Goal: Task Accomplishment & Management: Use online tool/utility

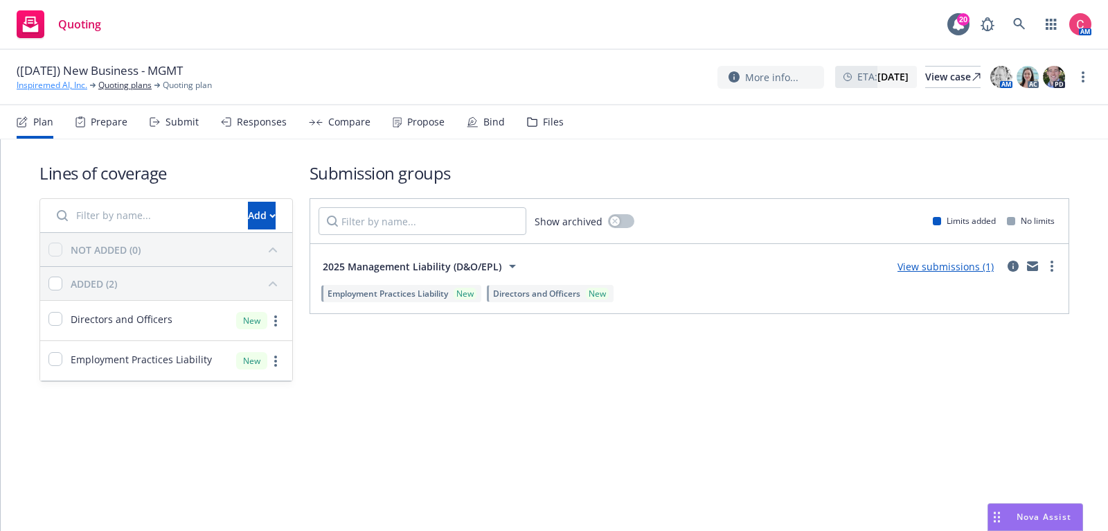
click at [57, 80] on link "Inspiremed AI, Inc." at bounding box center [52, 85] width 71 height 12
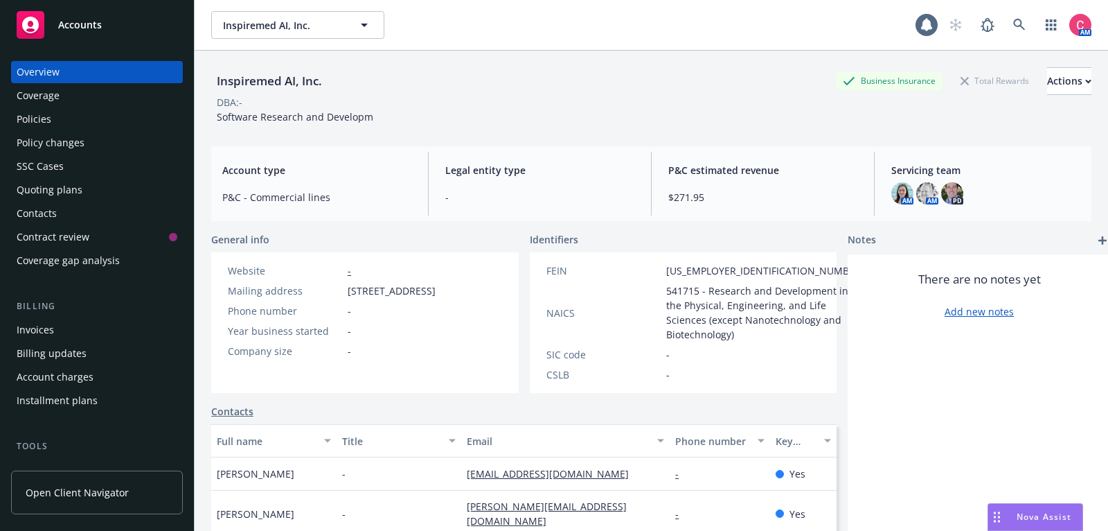
click at [1017, 10] on div "Inspiremed AI, Inc. Inspiremed AI, Inc. AM" at bounding box center [652, 25] width 914 height 50
click at [1020, 28] on icon at bounding box center [1019, 25] width 12 height 12
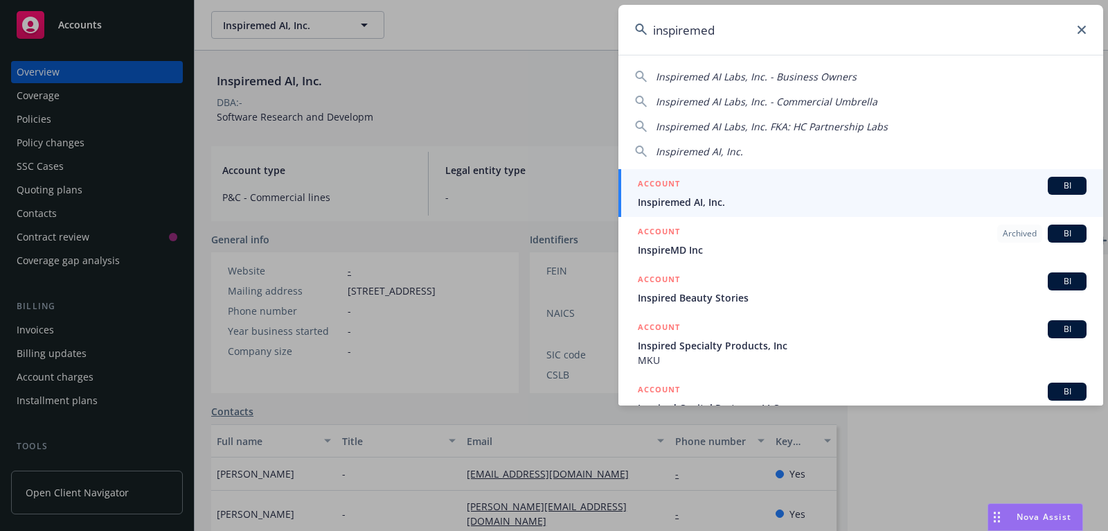
type input "inspiremed"
click at [935, 204] on span "Inspiremed AI, Inc." at bounding box center [862, 202] width 449 height 15
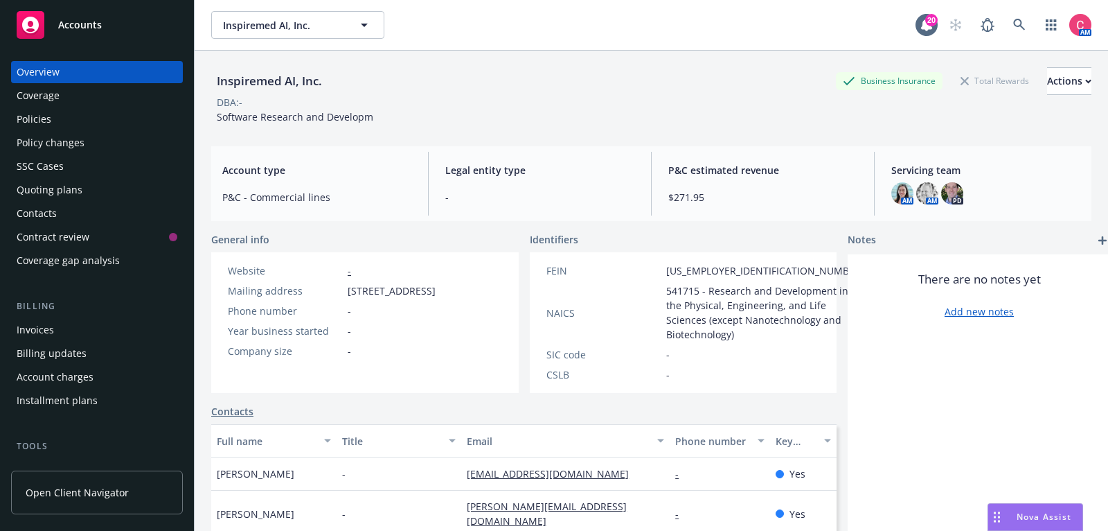
click at [86, 121] on div "Policies" at bounding box center [97, 119] width 161 height 22
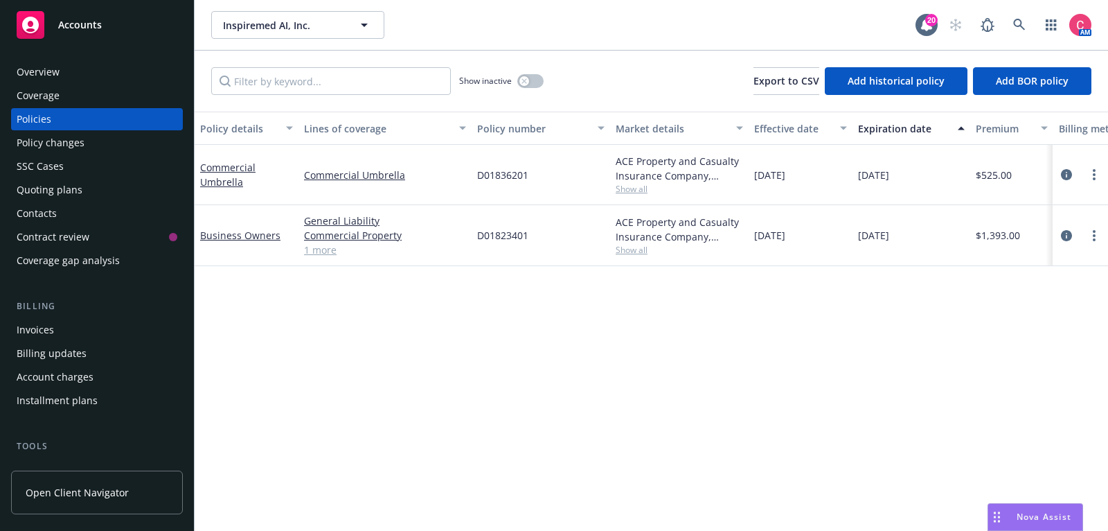
click at [139, 191] on div "Quoting plans" at bounding box center [97, 190] width 161 height 22
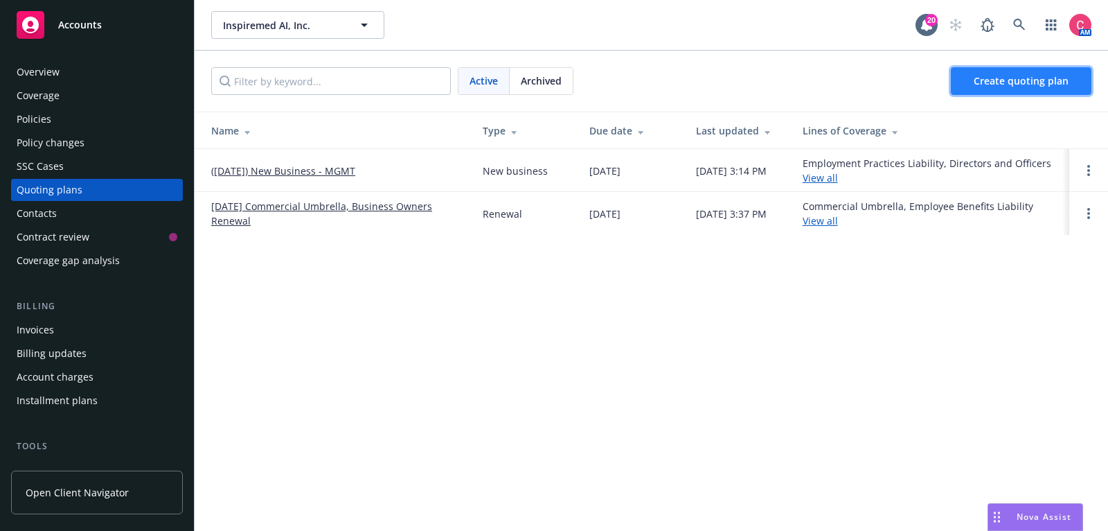
click at [1080, 80] on link "Create quoting plan" at bounding box center [1021, 81] width 141 height 28
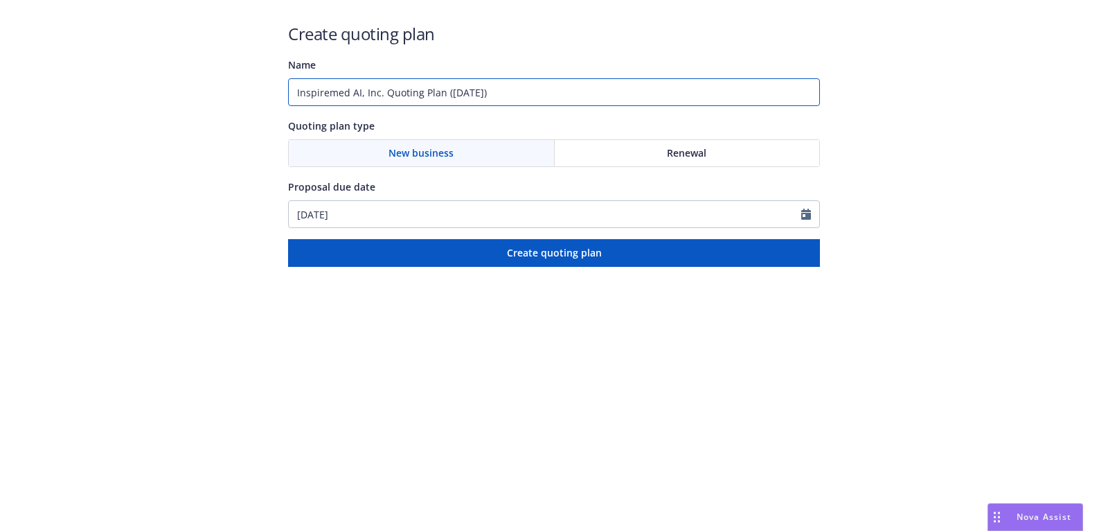
click at [557, 93] on input "Inspiremed AI, Inc. Quoting Plan (2025-08-26)" at bounding box center [554, 92] width 532 height 28
drag, startPoint x: 444, startPoint y: 90, endPoint x: 285, endPoint y: 87, distance: 158.7
click at [285, 87] on div "Create quoting plan Name Inspiremed AI, Inc. Quoting Plan (2025-08-26) Quoting …" at bounding box center [554, 133] width 1108 height 267
click at [378, 93] on input "(2025-08-26)" at bounding box center [554, 92] width 532 height 28
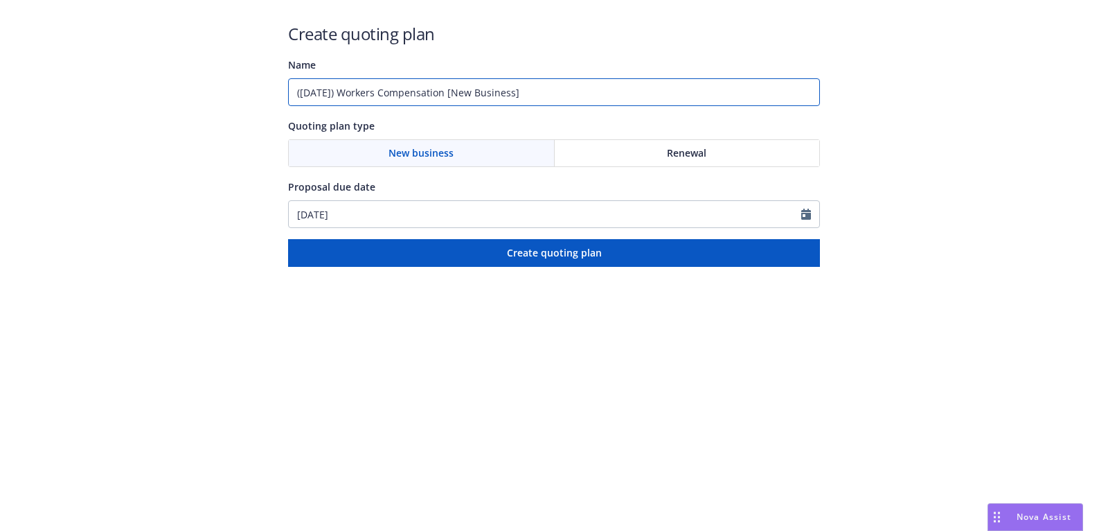
type input "(2025-08-26) Workers Compensation [New Business]"
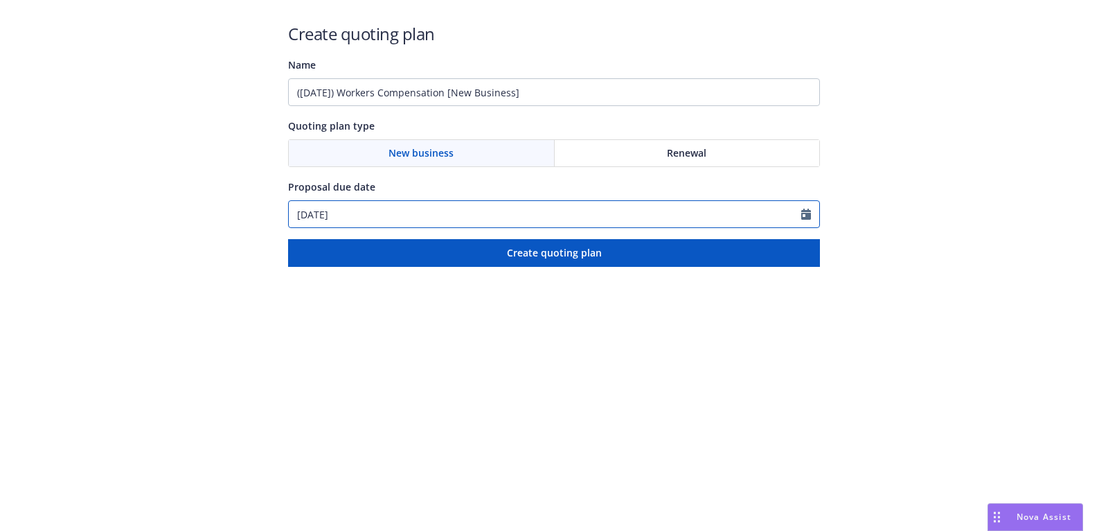
click at [410, 213] on input "08/26/2025" at bounding box center [545, 214] width 513 height 26
select select "8"
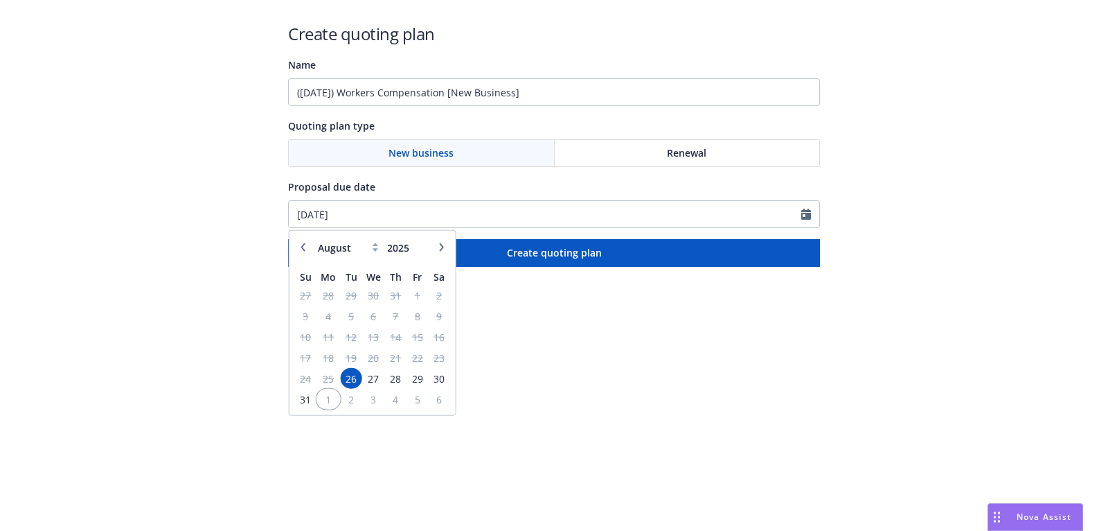
click at [337, 398] on span "1" at bounding box center [328, 398] width 21 height 17
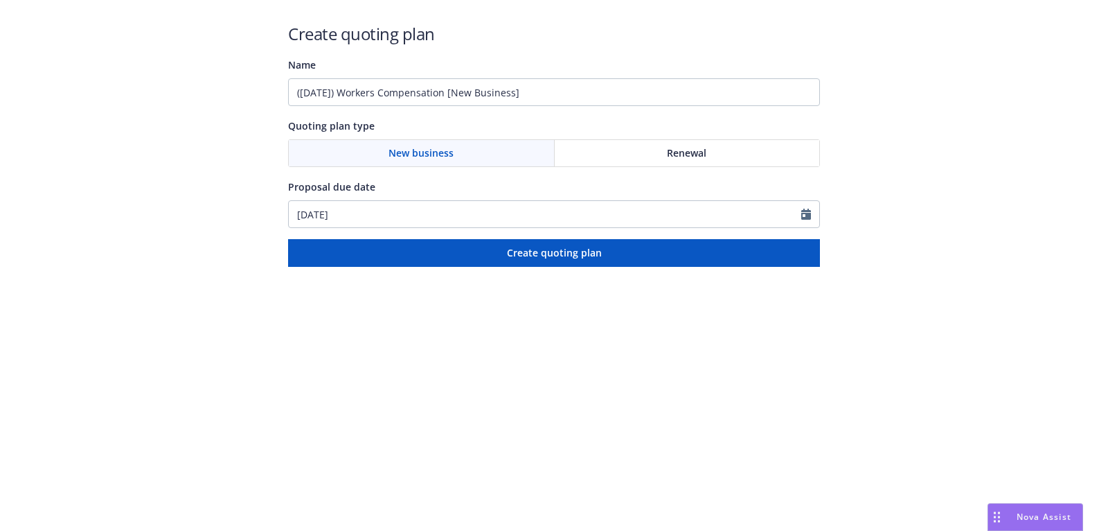
type input "09/01/2025"
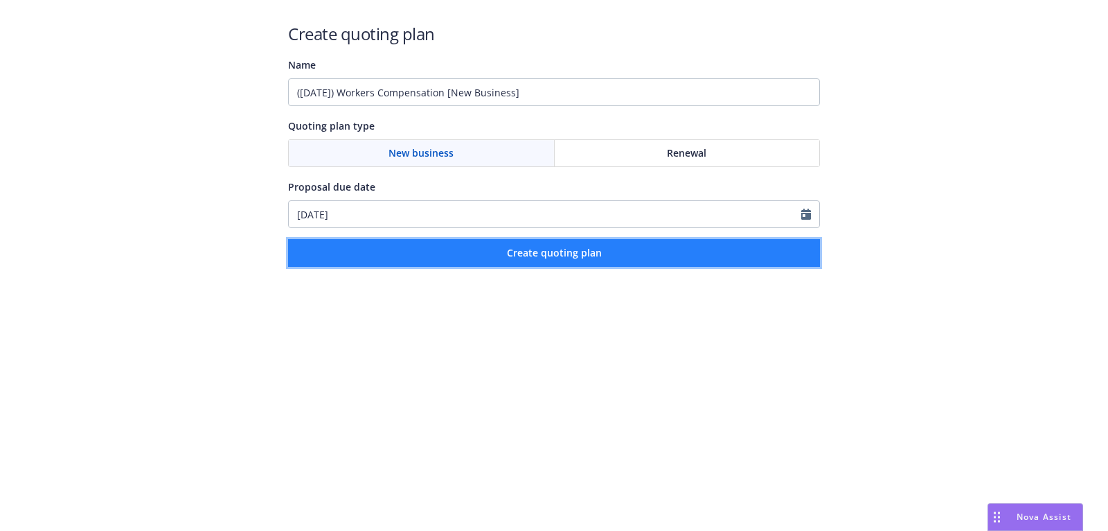
click at [486, 260] on button "Create quoting plan" at bounding box center [554, 253] width 532 height 28
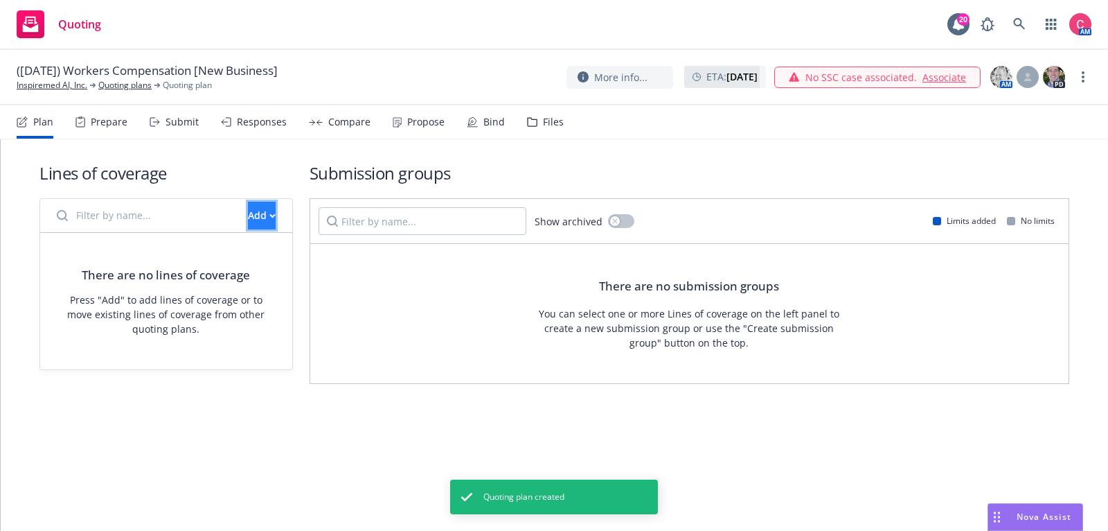
click at [248, 220] on button "Add" at bounding box center [262, 216] width 28 height 28
click at [238, 256] on span "Create new business lines of coverage" at bounding box center [309, 250] width 211 height 13
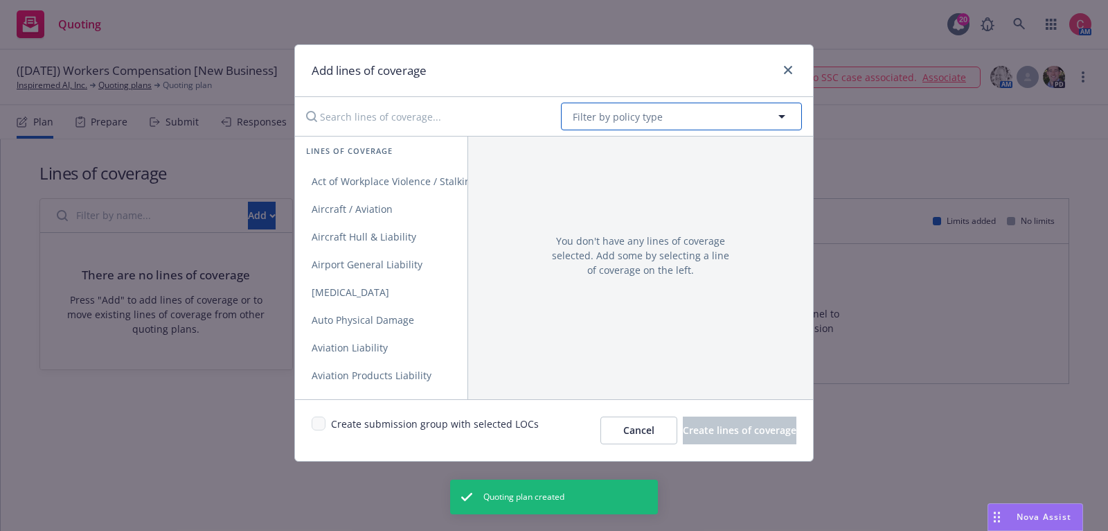
click at [714, 116] on button "Filter by policy type" at bounding box center [681, 117] width 241 height 28
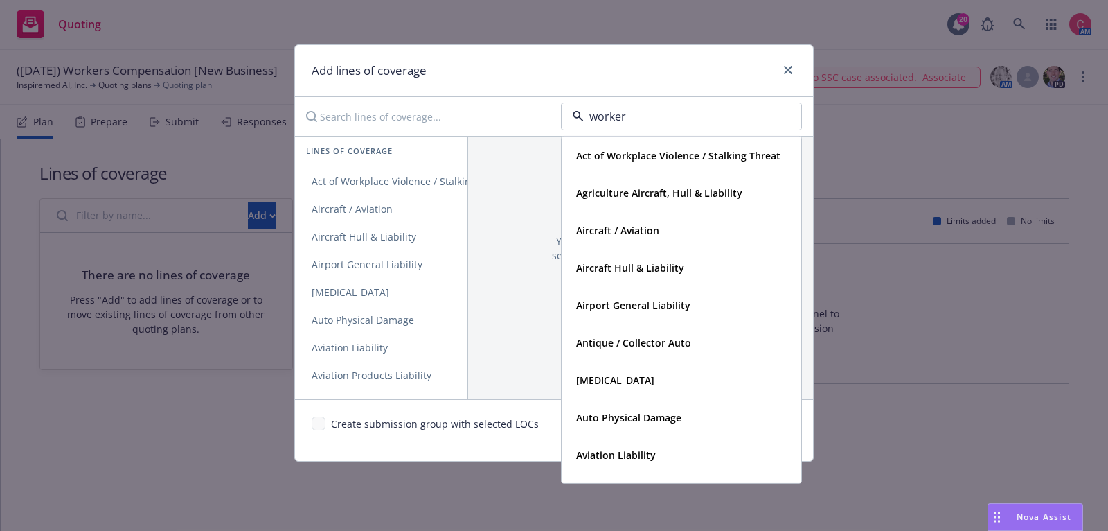
type input "workers"
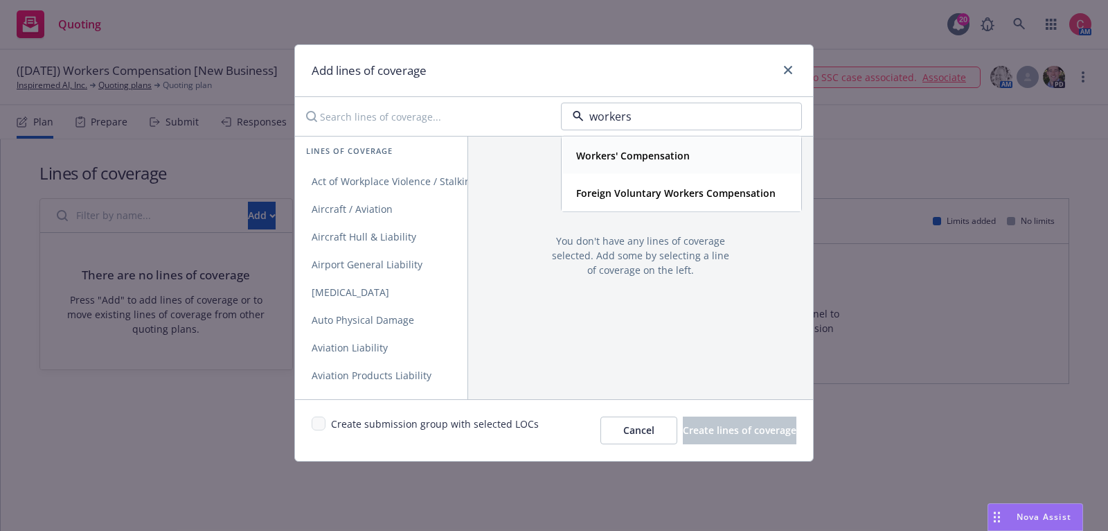
click at [700, 145] on div "Workers' Compensation" at bounding box center [682, 155] width 222 height 20
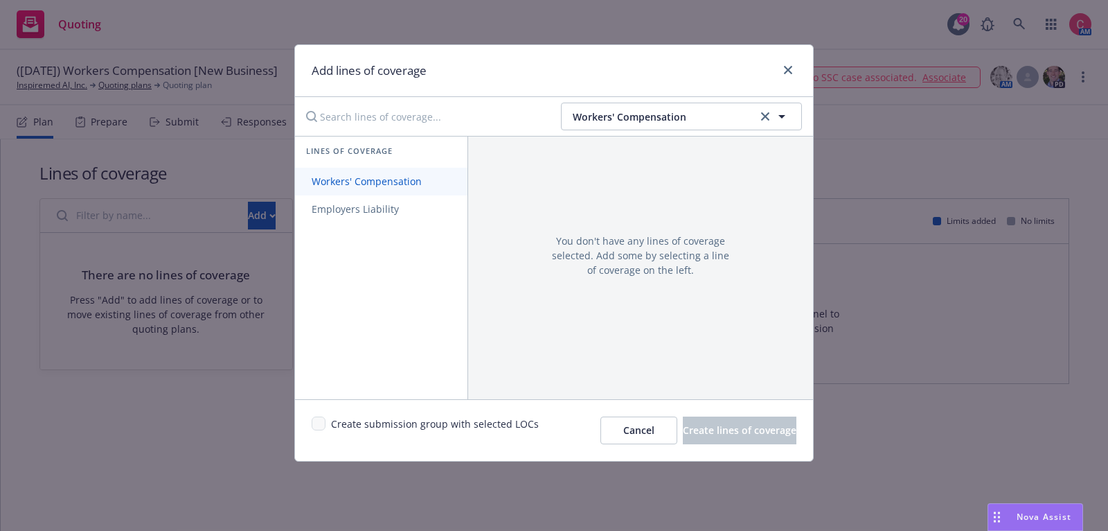
click at [420, 179] on span "Workers' Compensation" at bounding box center [366, 181] width 143 height 13
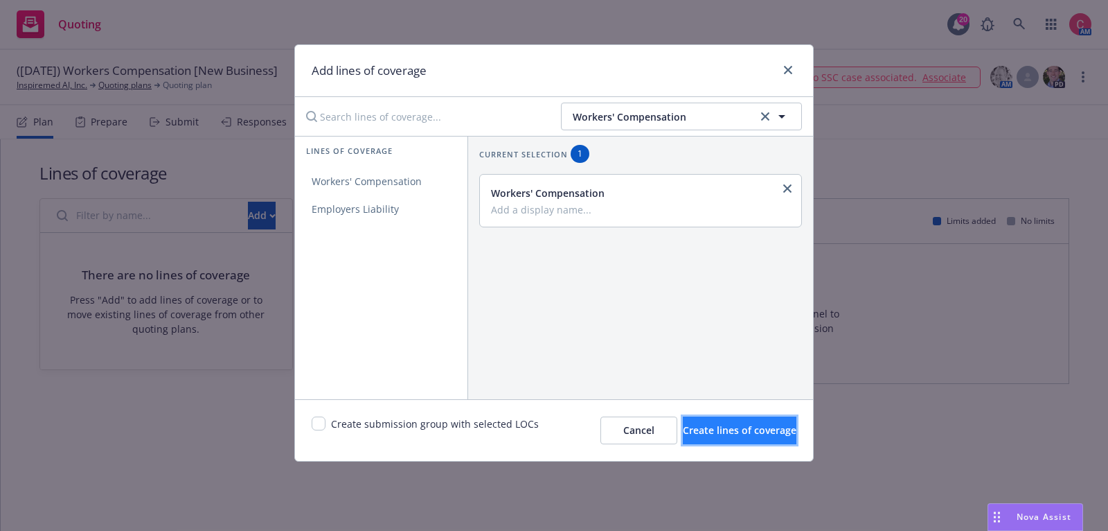
click at [711, 429] on span "Create lines of coverage" at bounding box center [740, 429] width 114 height 13
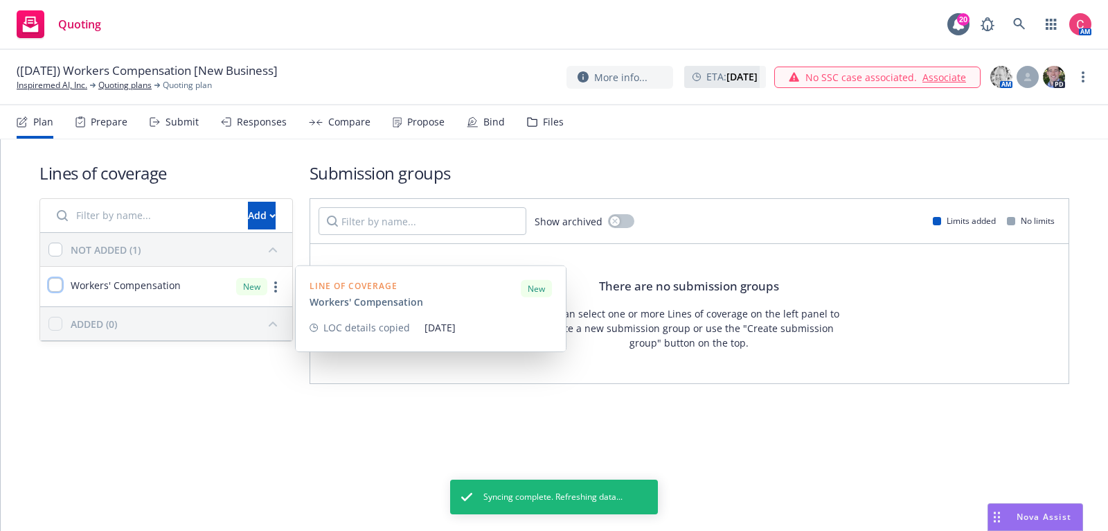
click at [58, 278] on input "checkbox" at bounding box center [55, 285] width 14 height 14
checkbox input "true"
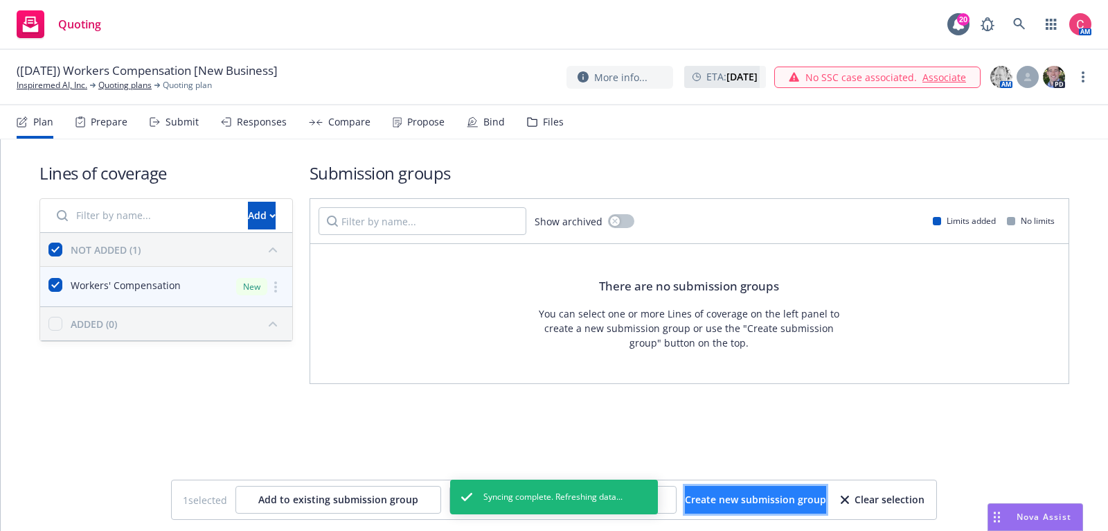
click at [808, 499] on span "Create new submission group" at bounding box center [755, 499] width 141 height 13
checkbox input "false"
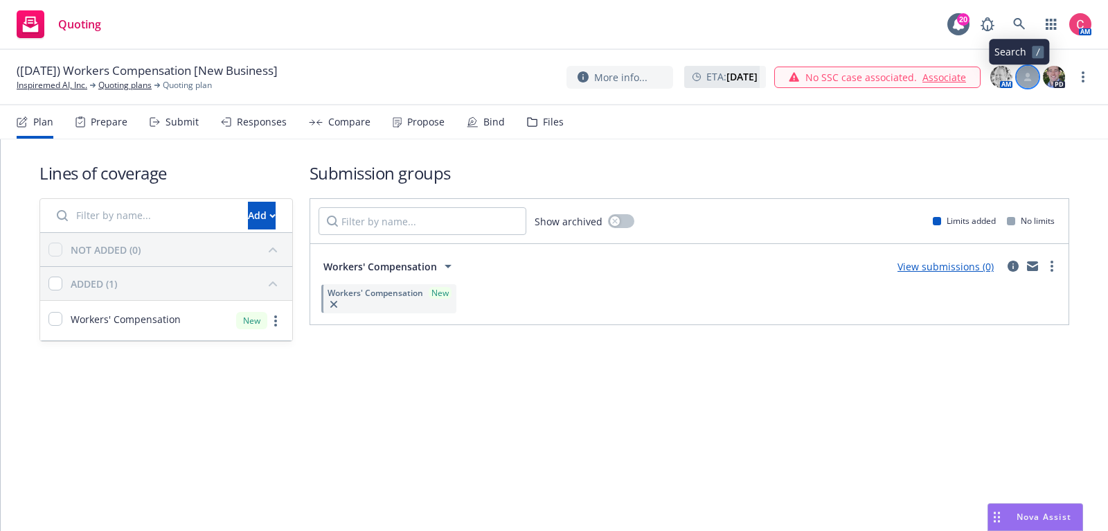
click at [1030, 80] on icon at bounding box center [1029, 79] width 8 height 3
click at [993, 175] on select "Select a customer service associate... Chelsea Chalhoub" at bounding box center [916, 162] width 220 height 28
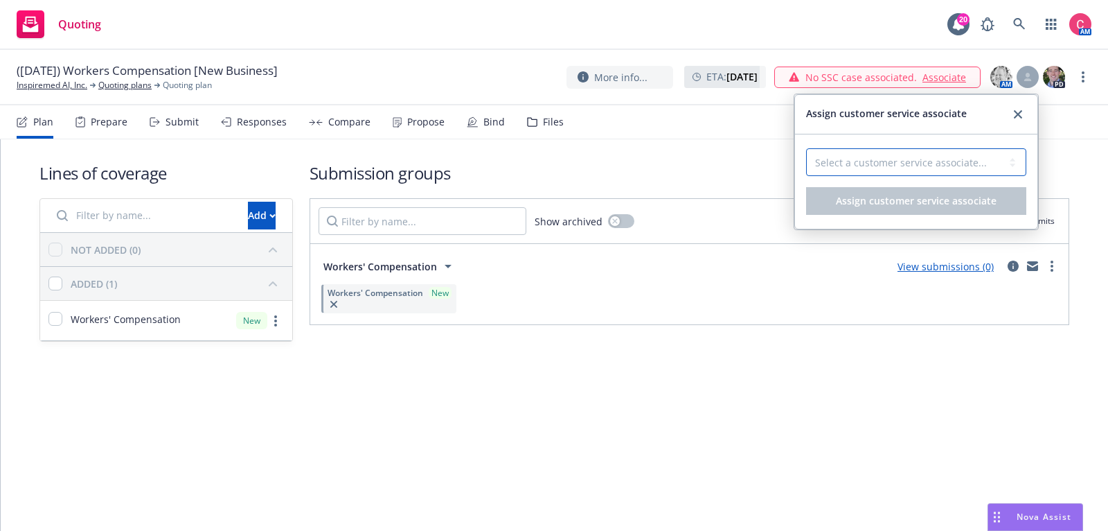
select select "f6eb31a2-04da-465a-ad32-2c3b91d05d58"
click at [806, 148] on select "Select a customer service associate... Chelsea Chalhoub" at bounding box center [916, 162] width 220 height 28
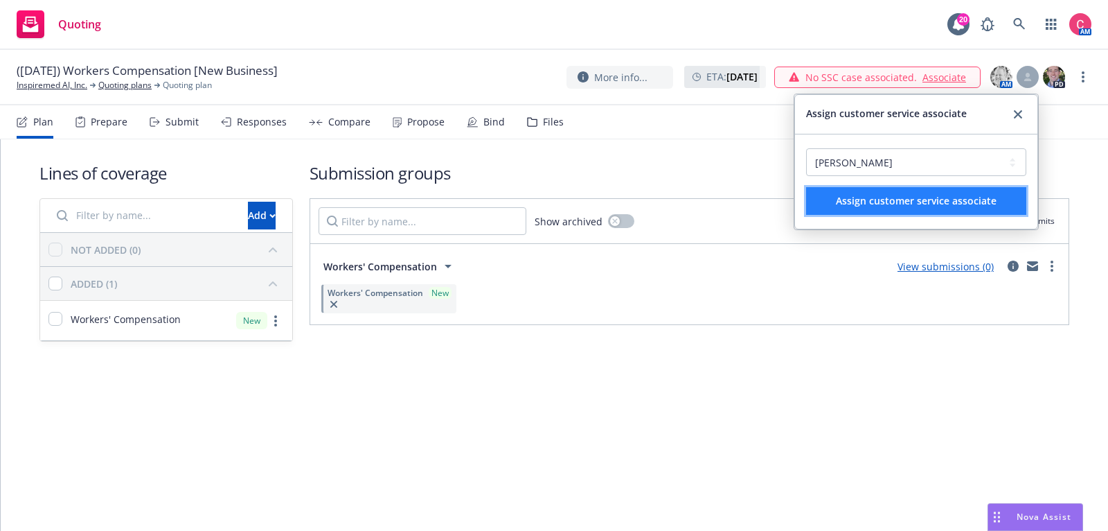
click at [993, 201] on span "Assign customer service associate" at bounding box center [916, 200] width 161 height 13
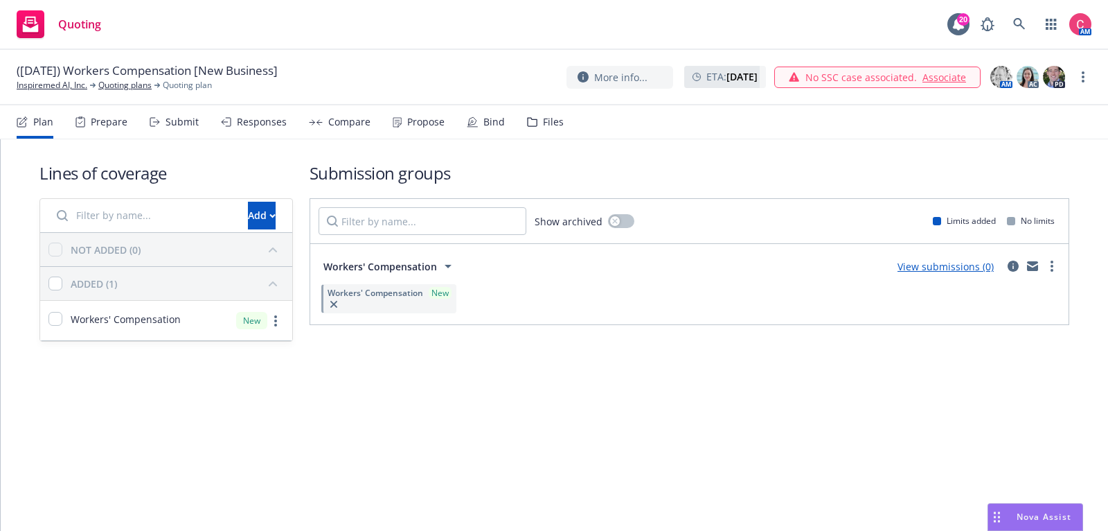
click at [958, 81] on link "Associate" at bounding box center [945, 77] width 44 height 15
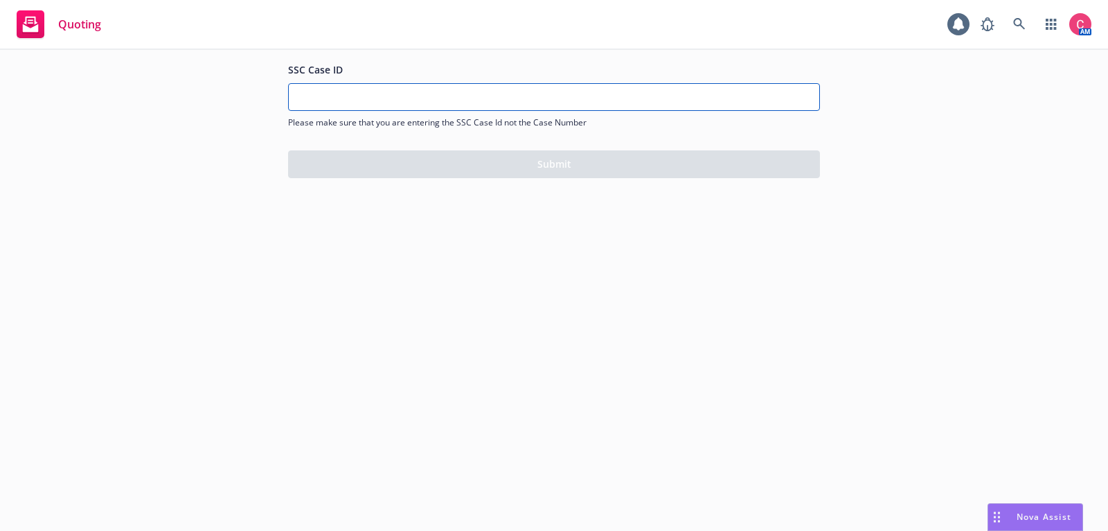
click at [573, 102] on input "SSC Case ID" at bounding box center [554, 97] width 531 height 26
paste input "500Vz00000RG7hDIAT"
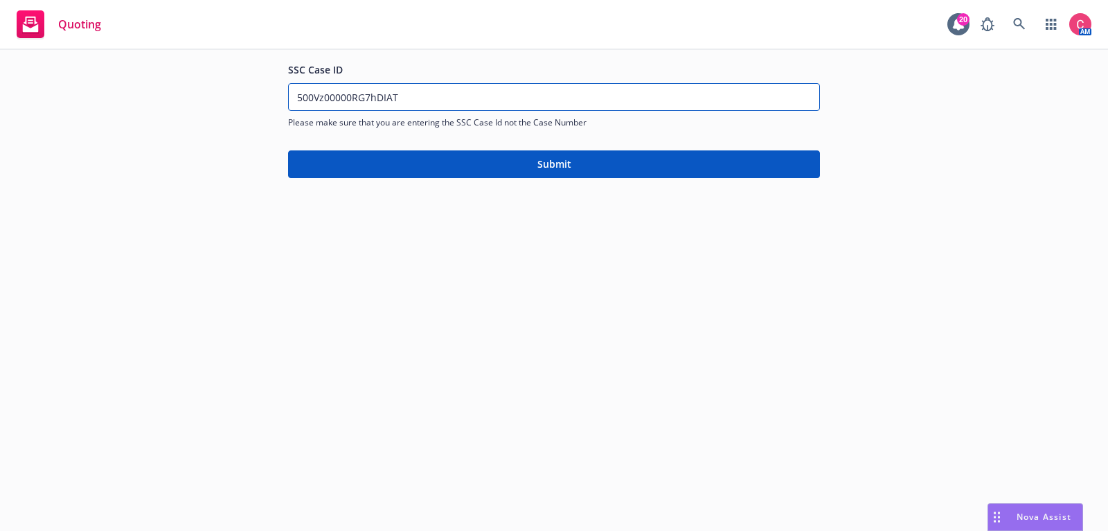
type input "500Vz00000RG7hDIAT"
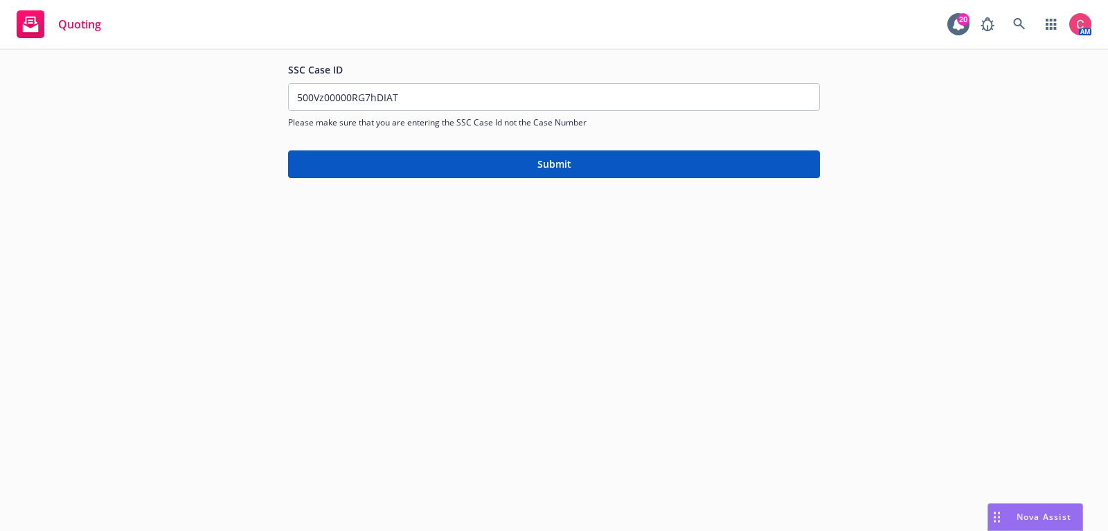
click at [569, 171] on button "Submit" at bounding box center [554, 164] width 532 height 28
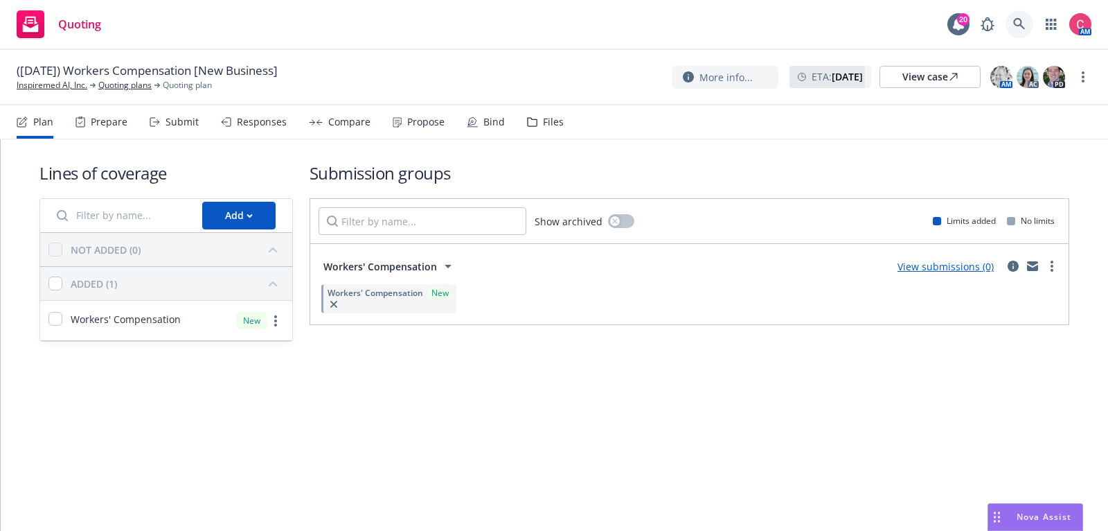
click at [1025, 32] on link at bounding box center [1020, 24] width 28 height 28
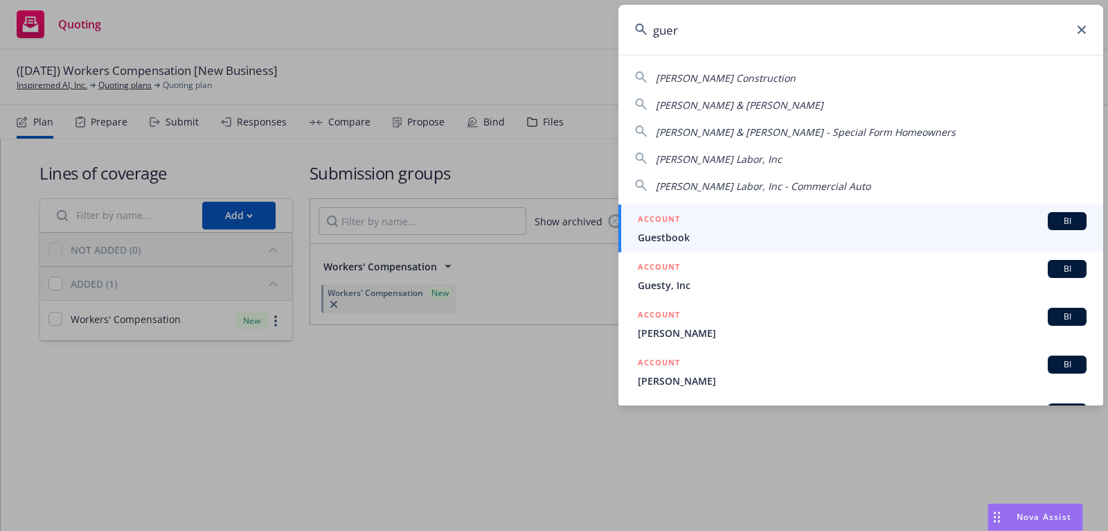
type input "guerr"
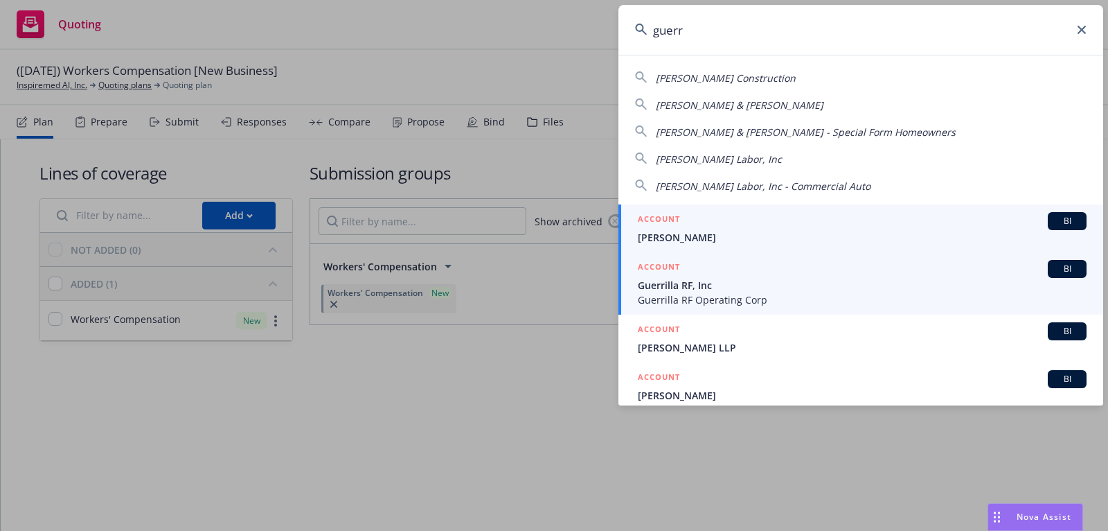
click at [961, 274] on div "ACCOUNT BI" at bounding box center [862, 269] width 449 height 18
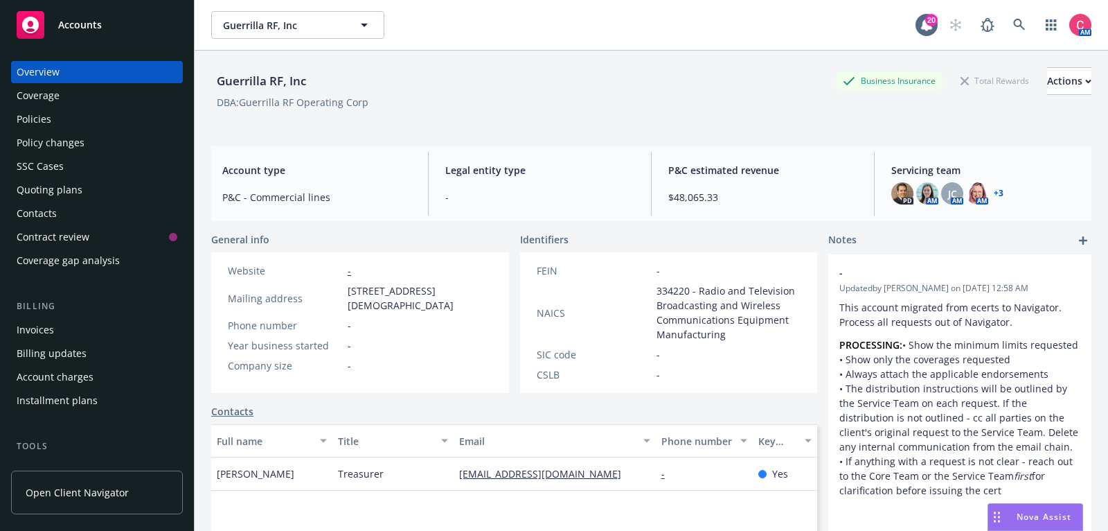
click at [52, 118] on div "Policies" at bounding box center [97, 119] width 161 height 22
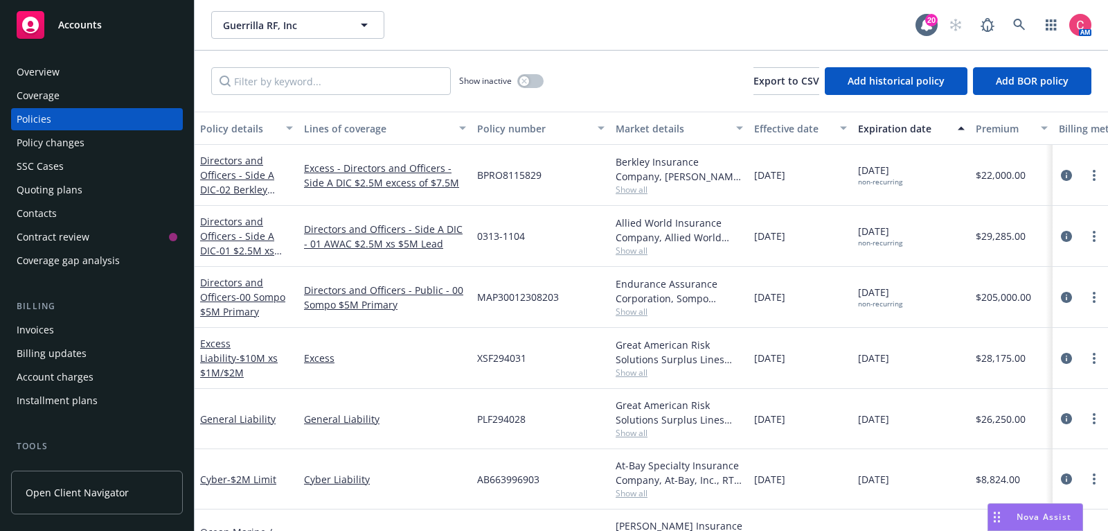
scroll to position [95, 0]
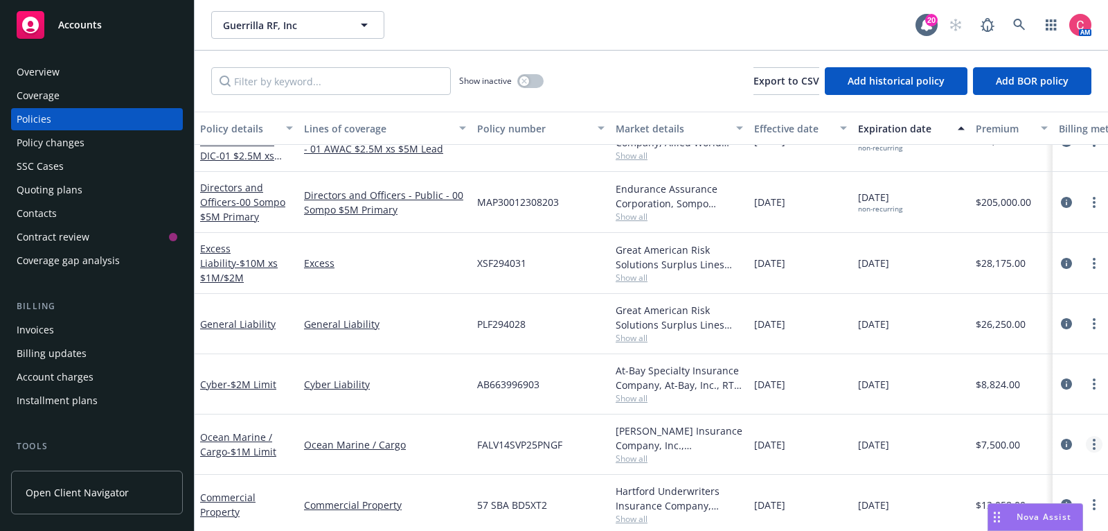
click at [1095, 443] on icon "more" at bounding box center [1094, 444] width 3 height 11
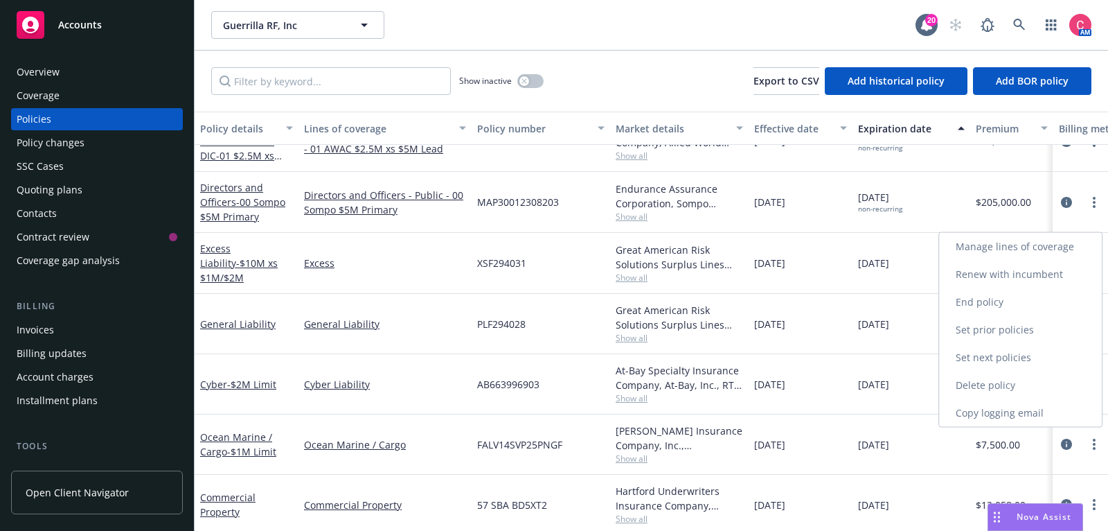
click at [1053, 308] on link "End policy" at bounding box center [1020, 302] width 163 height 28
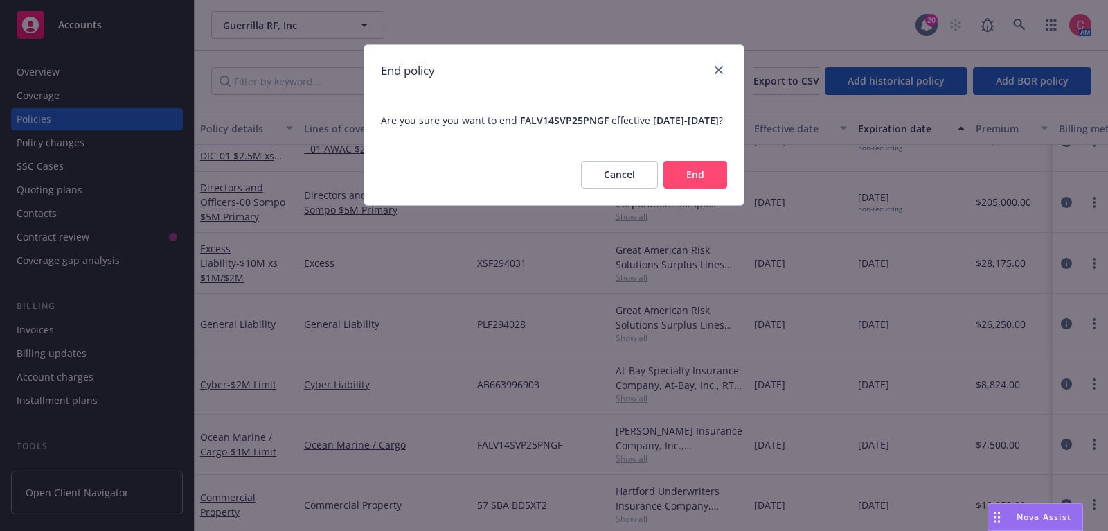
click at [718, 188] on button "End" at bounding box center [696, 175] width 64 height 28
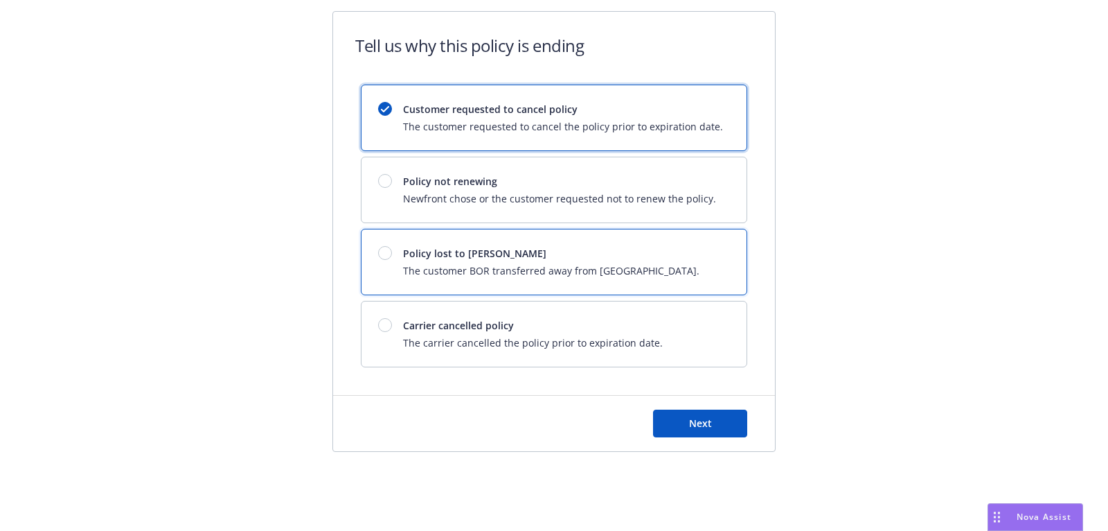
click at [675, 256] on div "Policy lost to BOR The customer BOR transferred away from Newfront." at bounding box center [554, 261] width 385 height 65
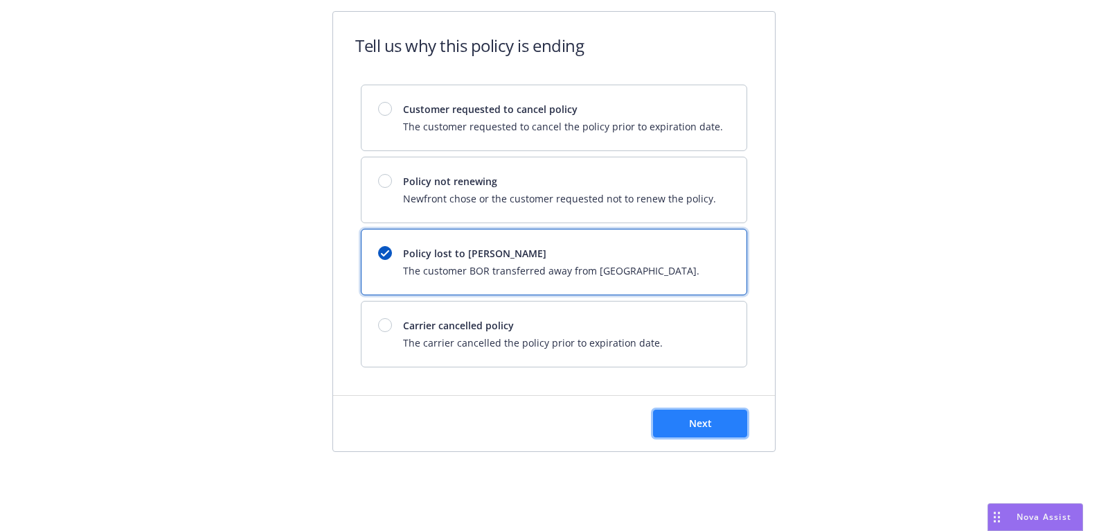
click at [712, 414] on button "Next" at bounding box center [700, 423] width 94 height 28
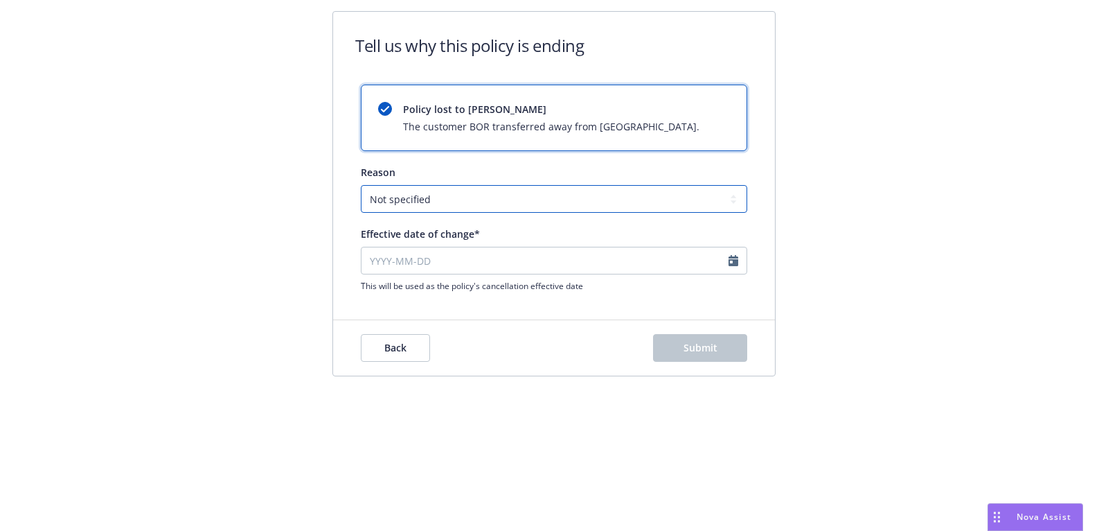
click at [673, 196] on select "Not specified Service Pricing Buyer change M&A, Bankruptcy, or Out of business …" at bounding box center [554, 199] width 387 height 28
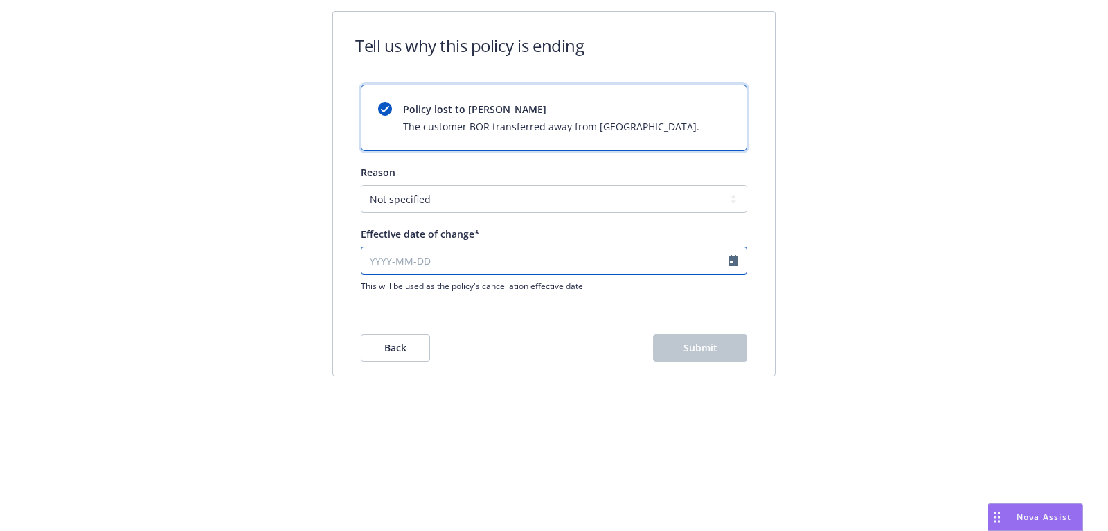
select select "August"
select select "2025"
click at [576, 268] on input "Effective date of change*" at bounding box center [554, 261] width 387 height 28
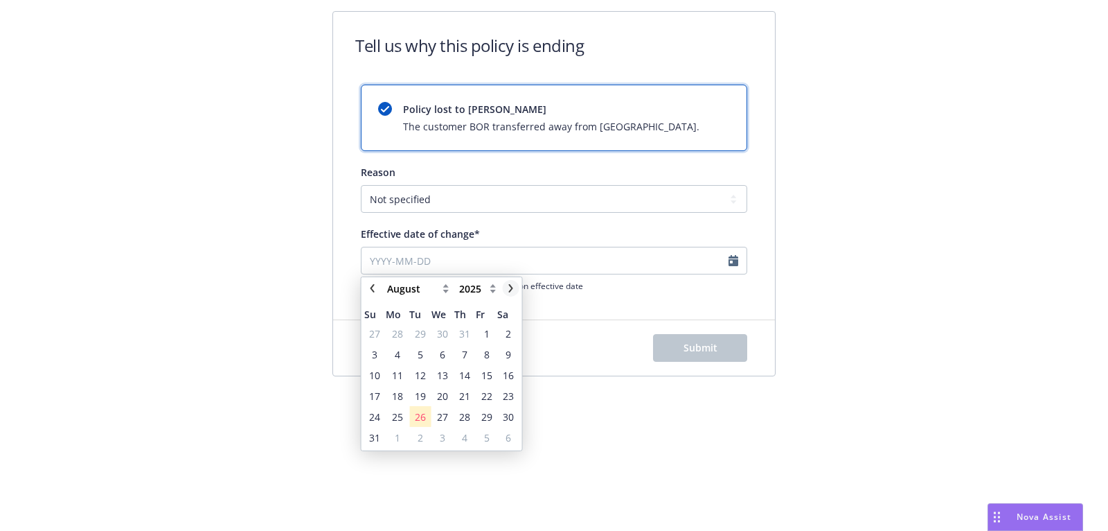
click at [507, 290] on icon "chevronRight" at bounding box center [511, 288] width 8 height 8
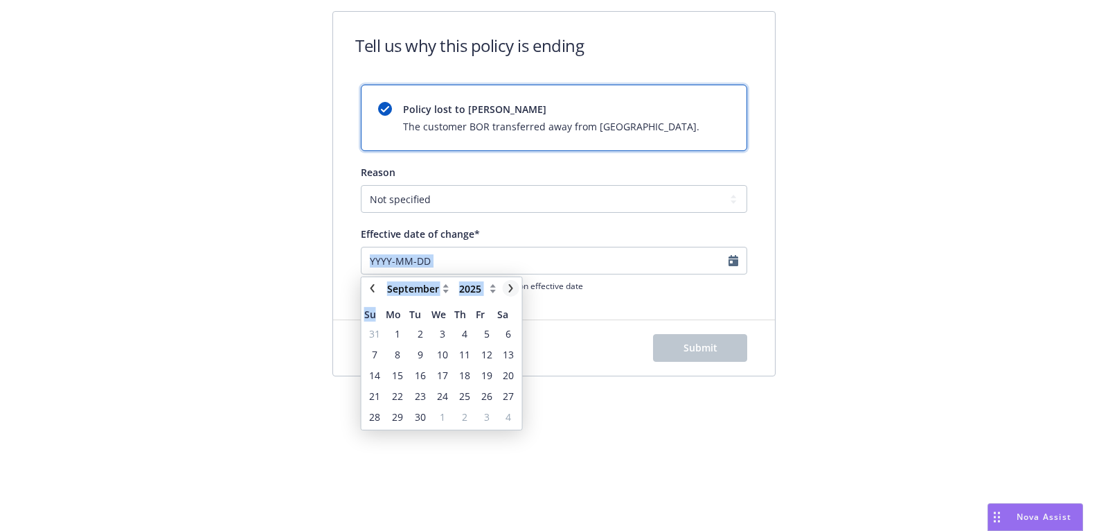
click at [507, 290] on icon "chevronRight" at bounding box center [511, 288] width 8 height 8
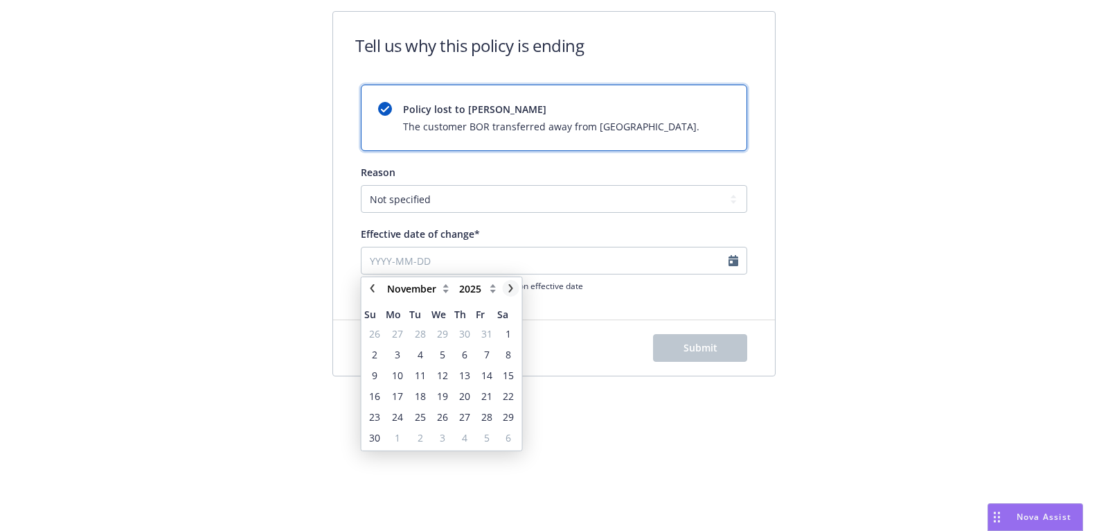
click at [507, 290] on icon "chevronRight" at bounding box center [511, 288] width 8 height 8
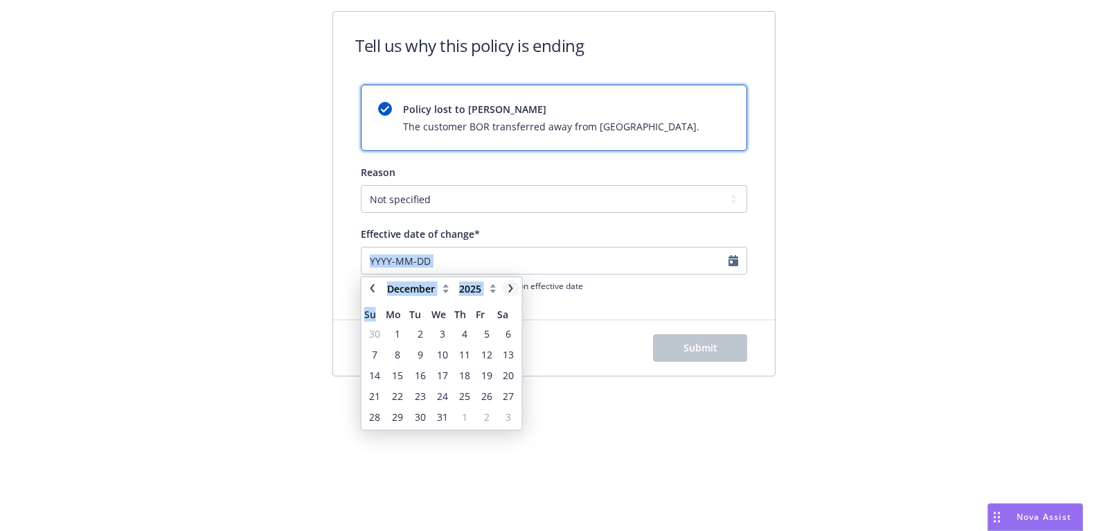
click at [507, 290] on icon "chevronRight" at bounding box center [511, 288] width 8 height 8
select select "January"
select select "2026"
click at [507, 290] on icon "chevronRight" at bounding box center [511, 288] width 8 height 8
select select "February"
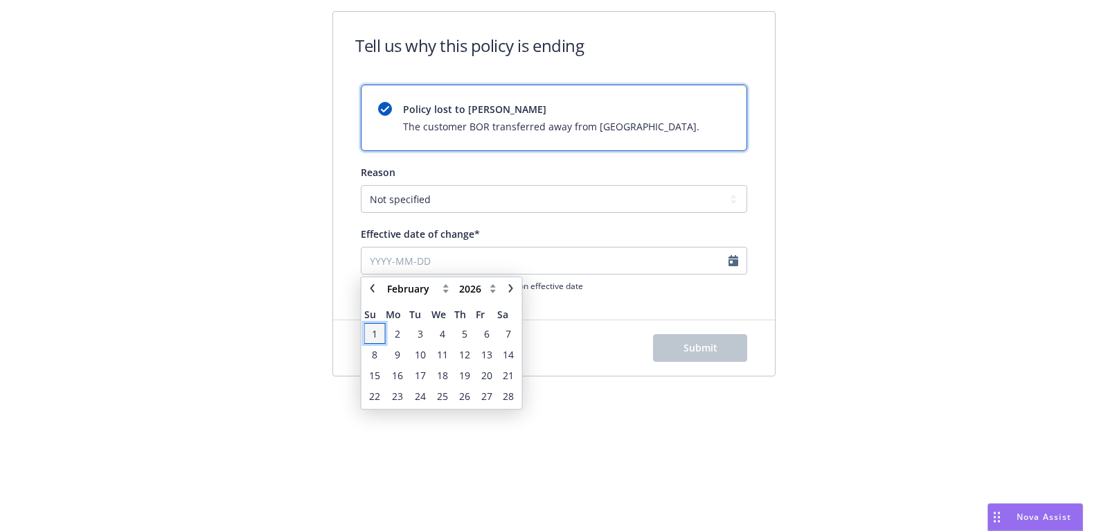
click at [375, 335] on span "1" at bounding box center [375, 333] width 6 height 15
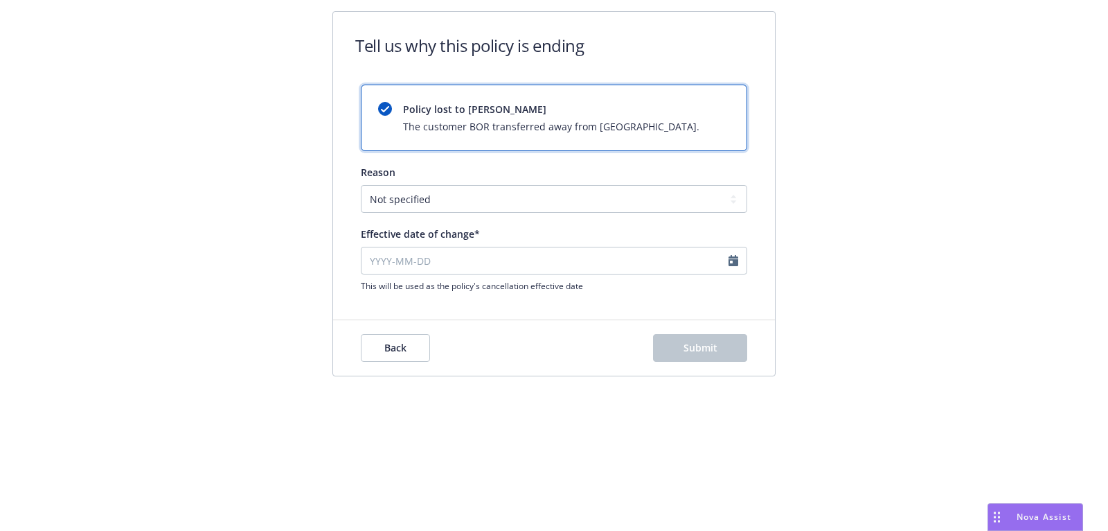
type input "2026-02-01"
click at [411, 348] on button "Back" at bounding box center [395, 348] width 69 height 28
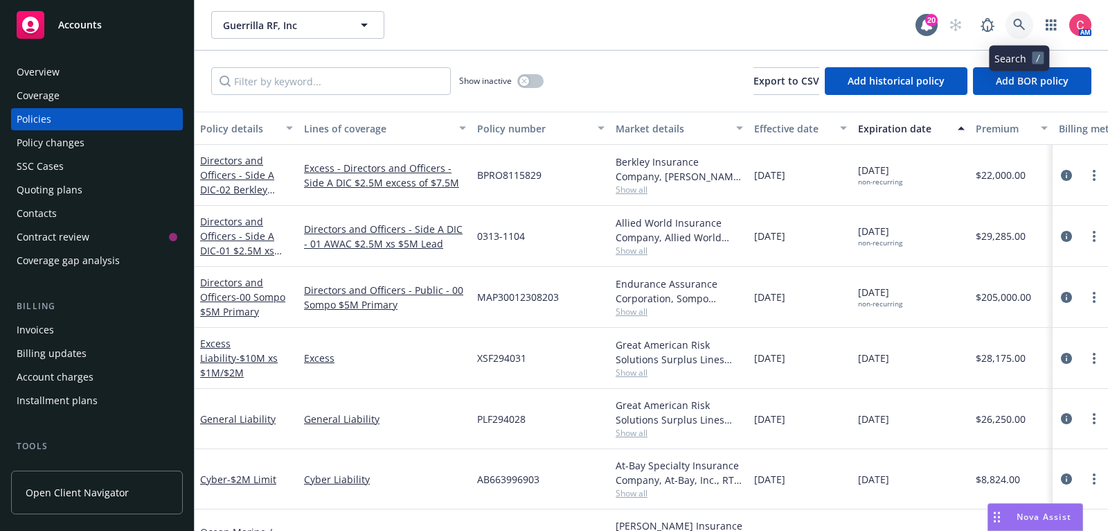
click at [1015, 31] on link at bounding box center [1020, 25] width 28 height 28
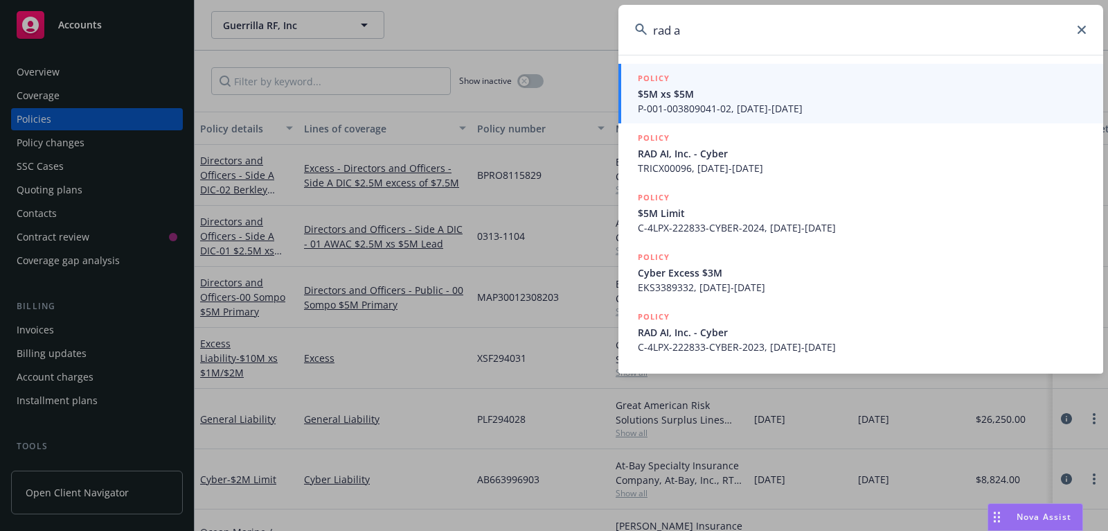
type input "rad ai"
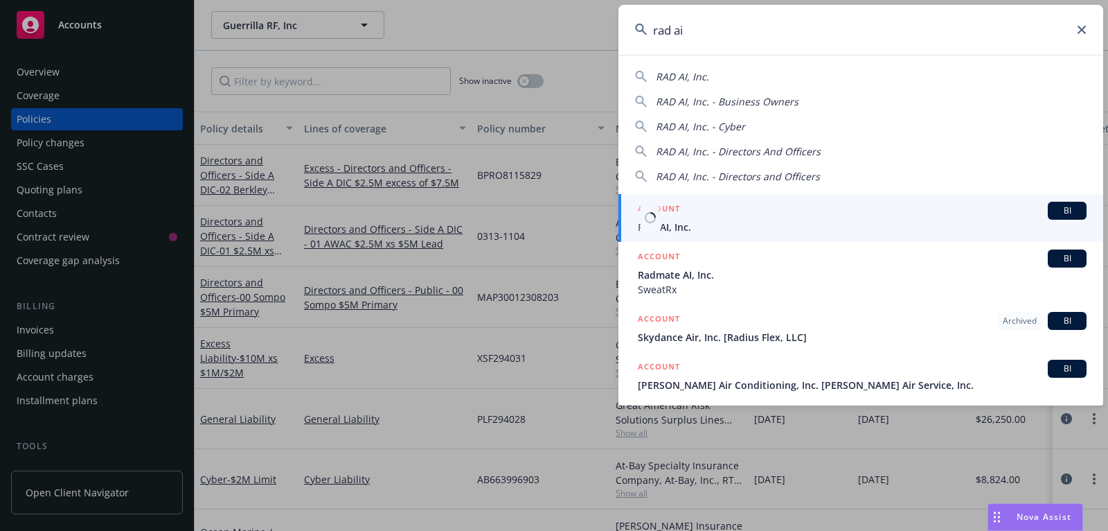
click at [887, 224] on span "RAD AI, Inc." at bounding box center [862, 227] width 449 height 15
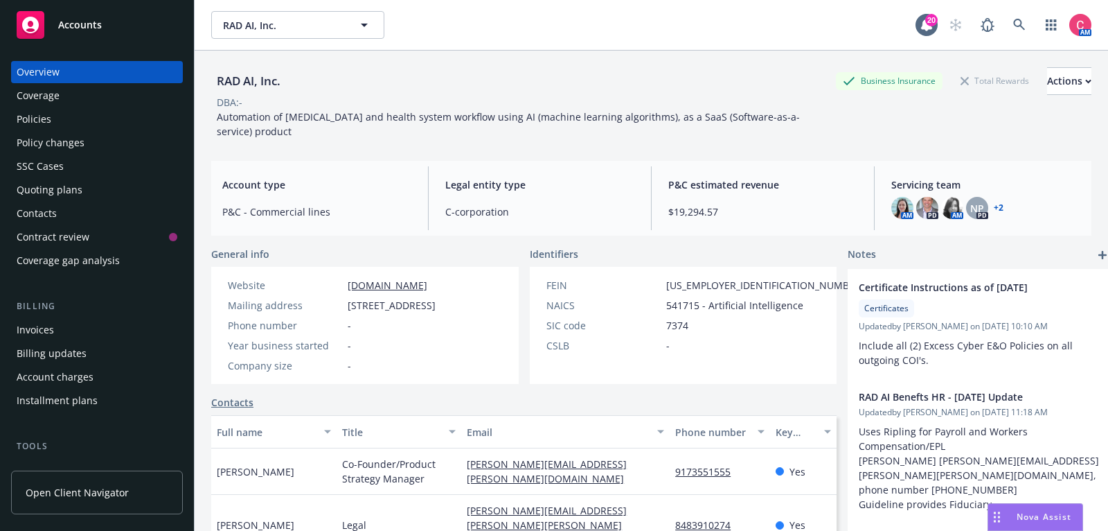
click at [98, 129] on div "Policies" at bounding box center [97, 119] width 161 height 22
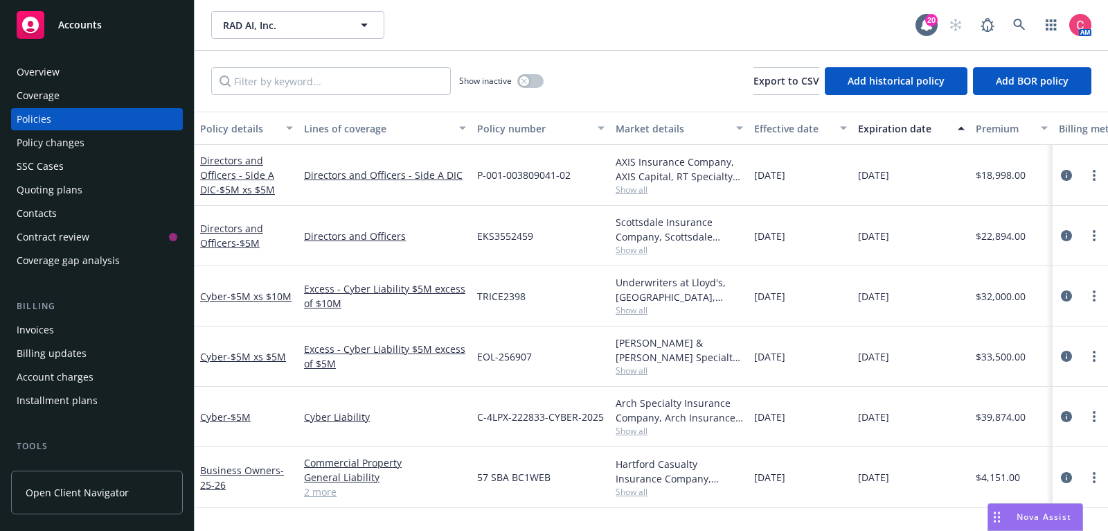
click at [131, 191] on div "Quoting plans" at bounding box center [97, 190] width 161 height 22
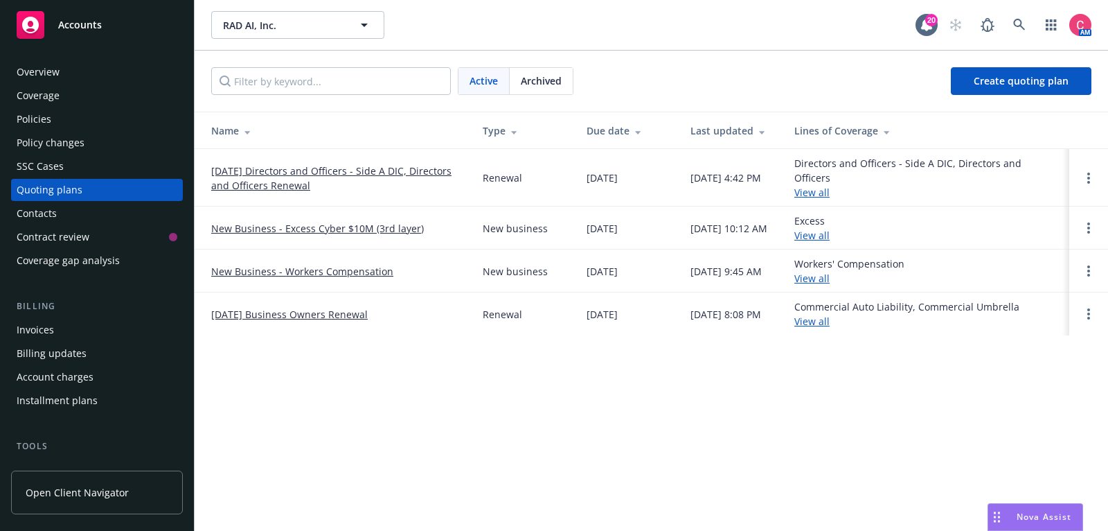
click at [269, 268] on link "New Business - Workers Compensation" at bounding box center [302, 271] width 182 height 15
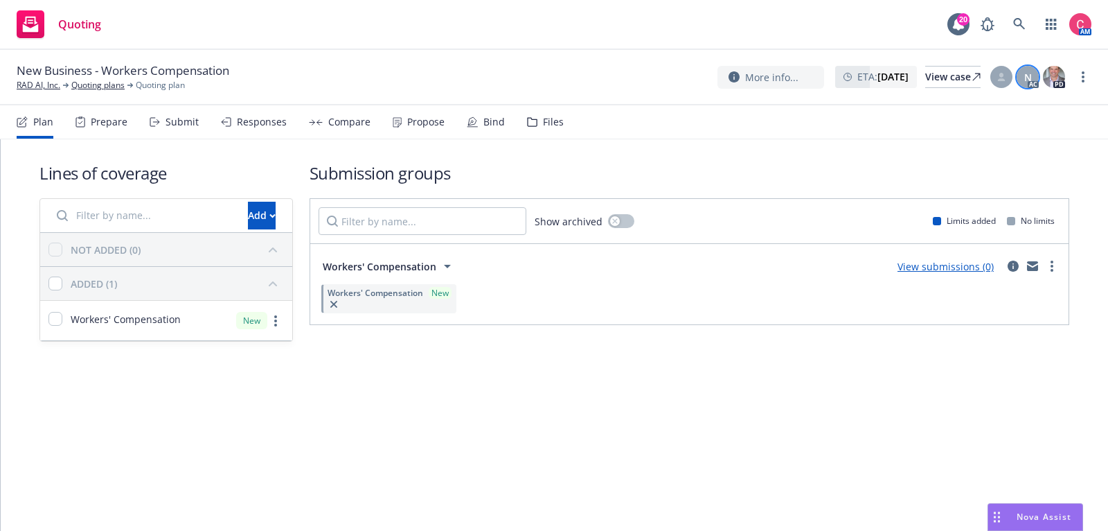
click at [1025, 82] on span "N" at bounding box center [1029, 77] width 8 height 15
click at [683, 145] on div "Lines of coverage Add NOT ADDED (0) ADDED (1) Workers' Compensation New Submiss…" at bounding box center [554, 251] width 1030 height 224
click at [1071, 84] on div "More info... ETA : [DATE] View case N AC PD" at bounding box center [905, 76] width 374 height 25
click at [952, 70] on div "View case" at bounding box center [953, 77] width 55 height 21
click at [1027, 81] on span "N" at bounding box center [1029, 77] width 8 height 15
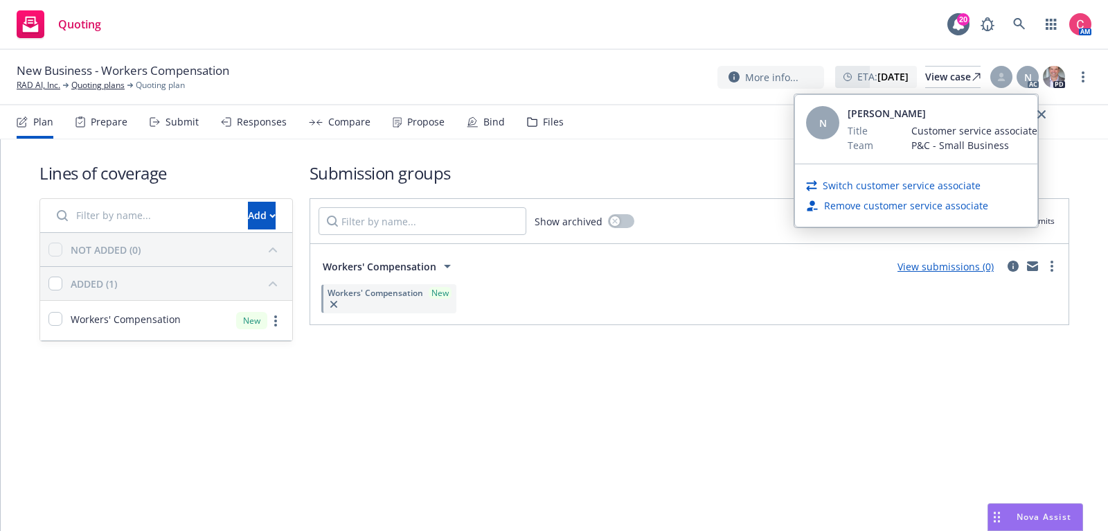
click at [942, 188] on link "Switch customer service associate" at bounding box center [902, 185] width 158 height 15
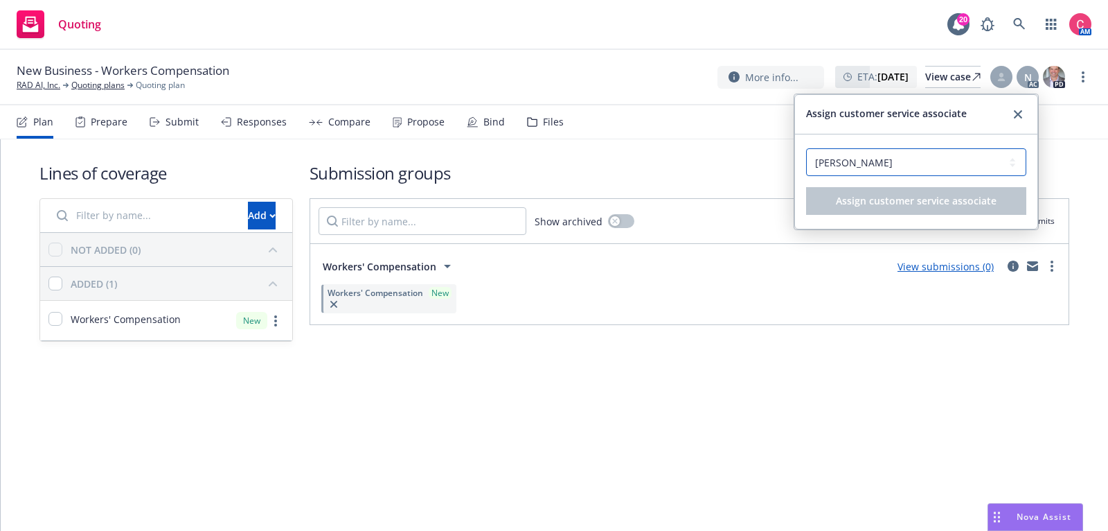
click at [942, 170] on select "Select a customer service associate... Chelsea Chalhoub Nolan Ross" at bounding box center [916, 162] width 220 height 28
select select "f6eb31a2-04da-465a-ad32-2c3b91d05d58"
click at [806, 148] on select "Select a customer service associate... Chelsea Chalhoub Nolan Ross" at bounding box center [916, 162] width 220 height 28
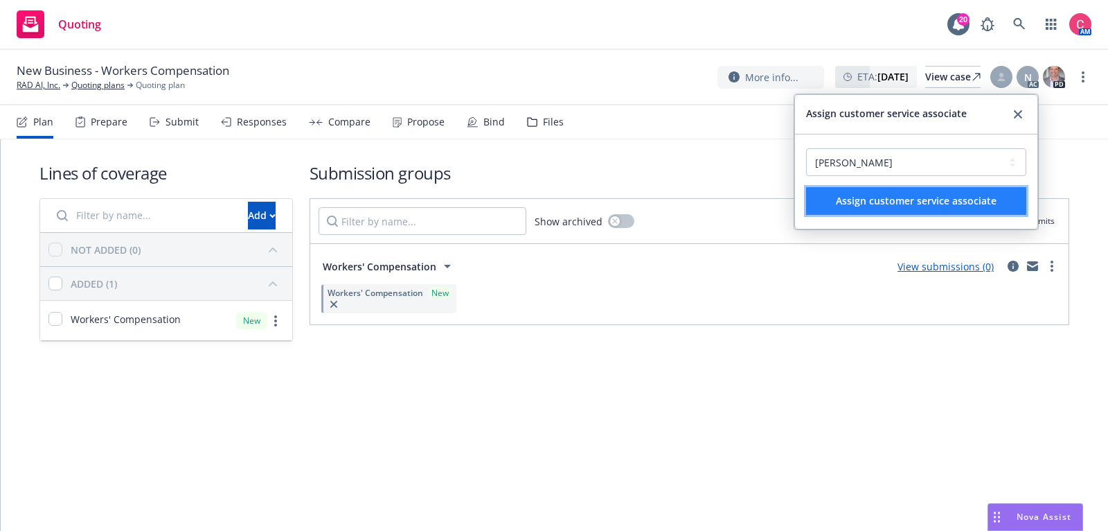
click at [939, 200] on span "Assign customer service associate" at bounding box center [916, 200] width 161 height 13
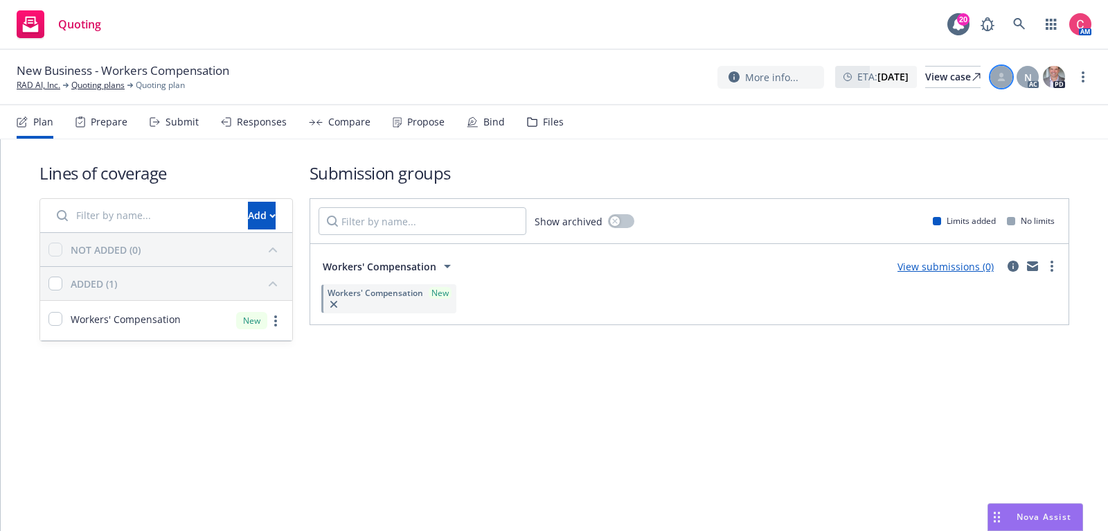
click at [1000, 76] on icon at bounding box center [1002, 77] width 8 height 8
click at [933, 164] on select "Select an account manager... Heidi Fong Clubb Steve Moore" at bounding box center [890, 168] width 220 height 28
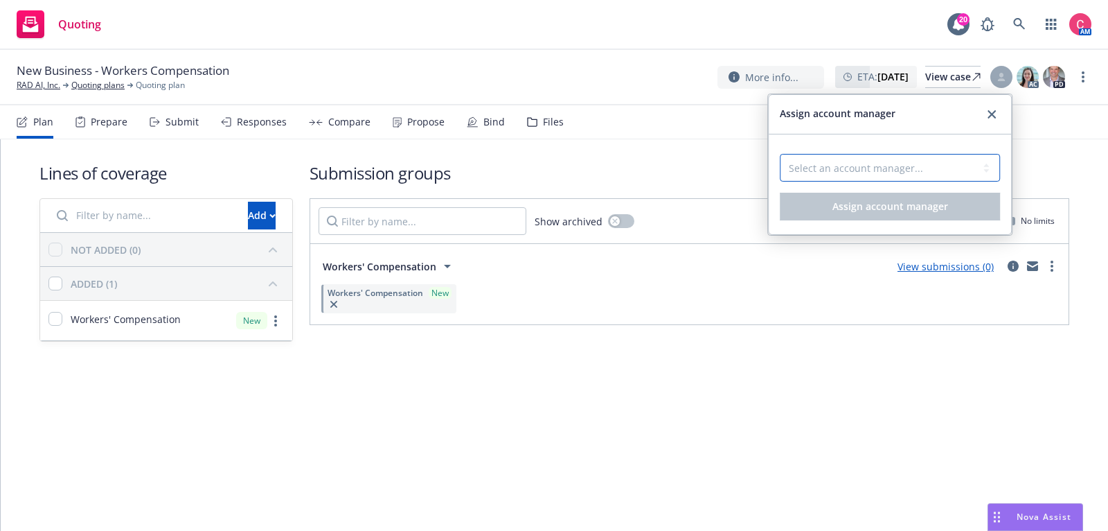
select select "0442912b-4d84-48da-bc15-f6093a13ce02"
click at [780, 154] on select "Select an account manager... Heidi Fong Clubb Steve Moore" at bounding box center [890, 168] width 220 height 28
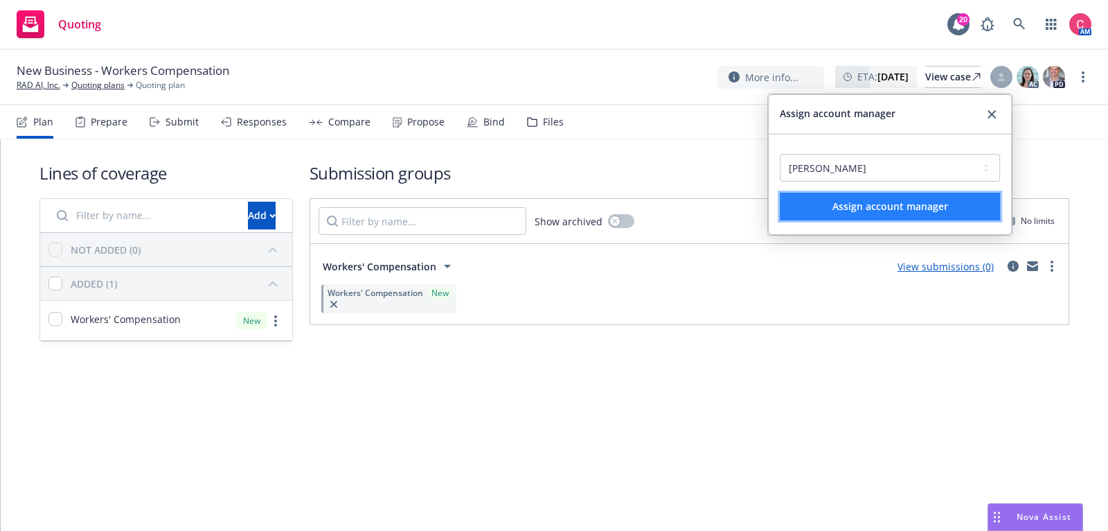
click at [921, 209] on span "Assign account manager" at bounding box center [891, 206] width 116 height 13
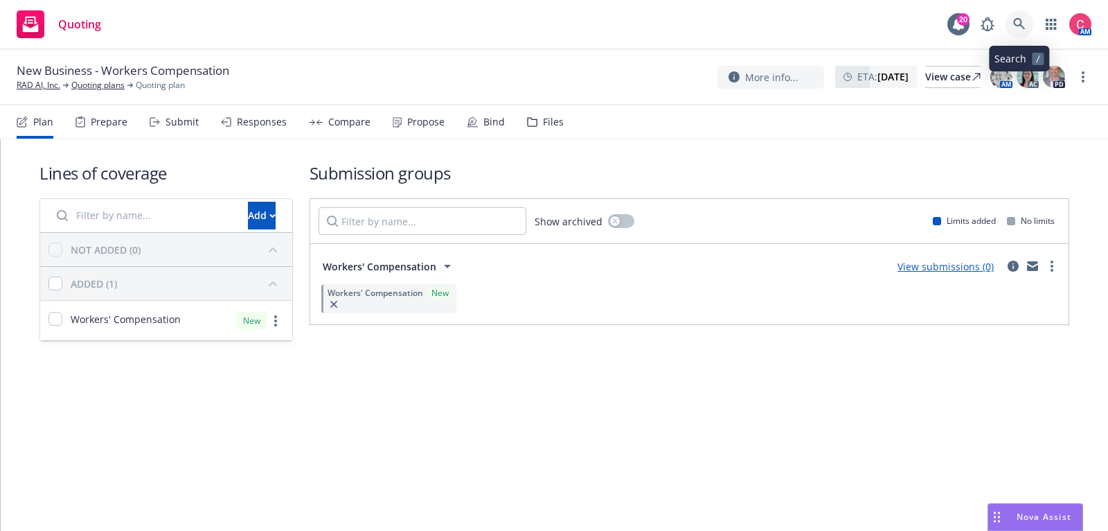
click at [1022, 29] on icon at bounding box center [1019, 24] width 12 height 12
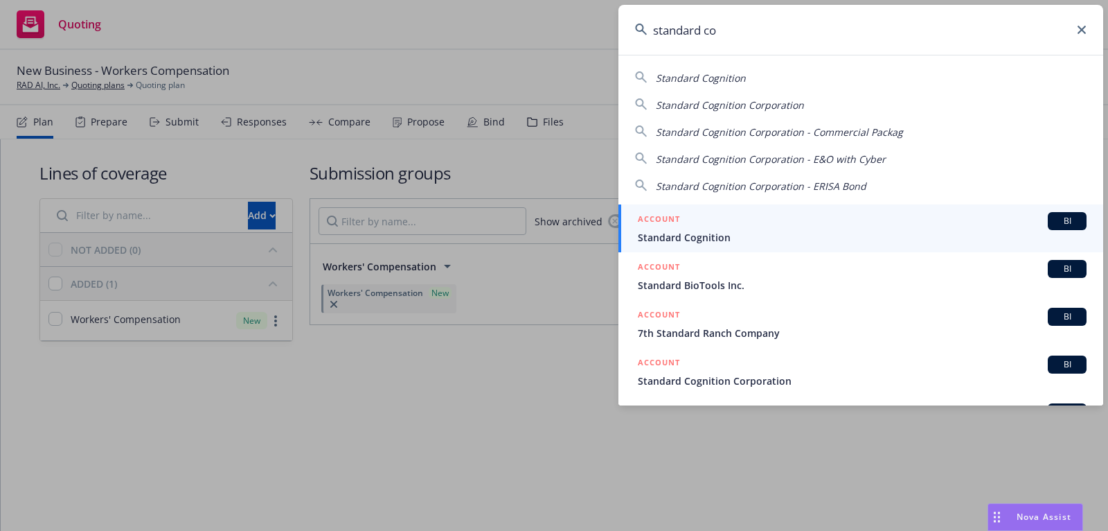
type input "standard co"
click at [957, 216] on div "ACCOUNT BI" at bounding box center [862, 221] width 449 height 18
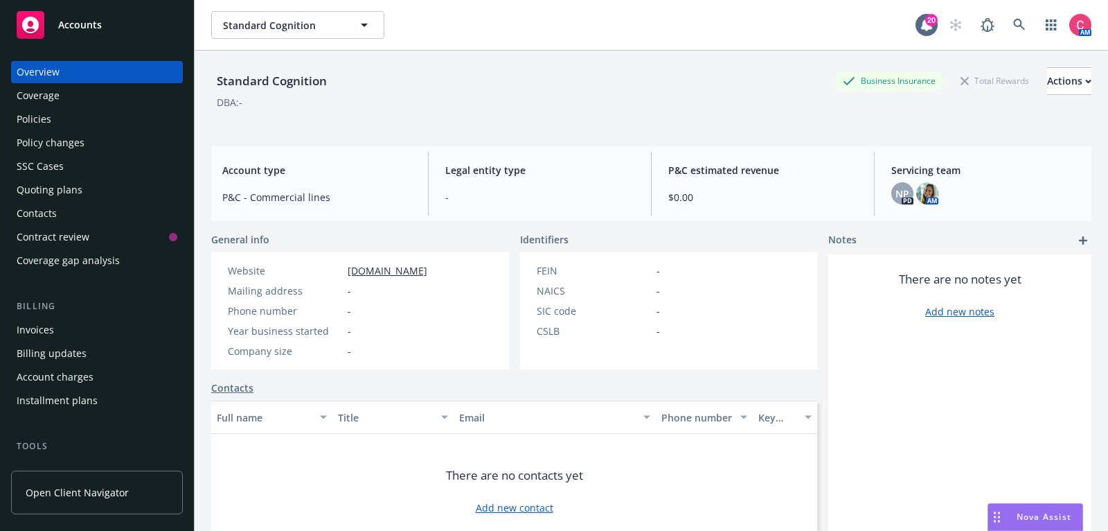
click at [104, 112] on div "Policies" at bounding box center [97, 119] width 161 height 22
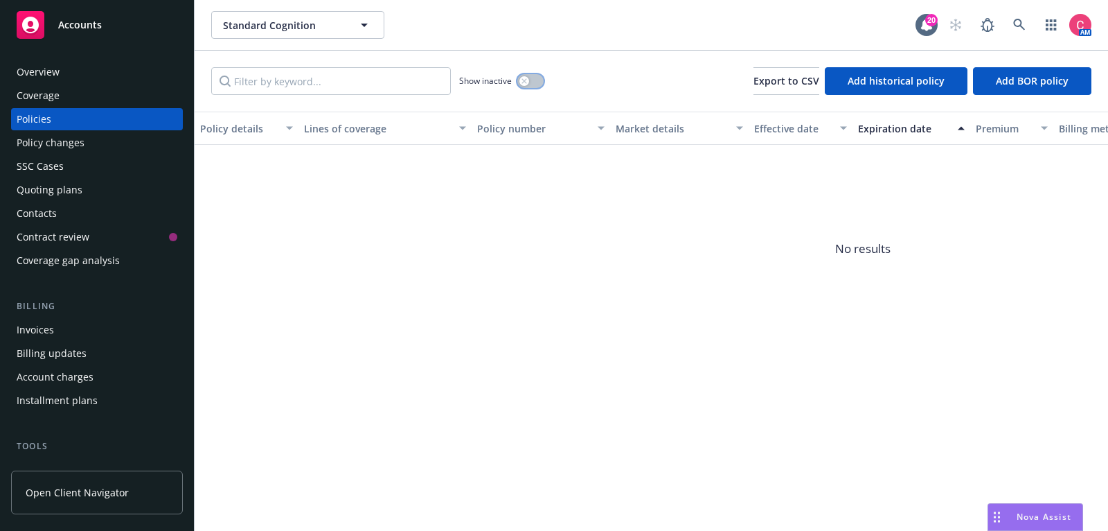
click at [524, 78] on div "button" at bounding box center [525, 81] width 10 height 10
click at [122, 62] on div "Overview" at bounding box center [97, 72] width 161 height 22
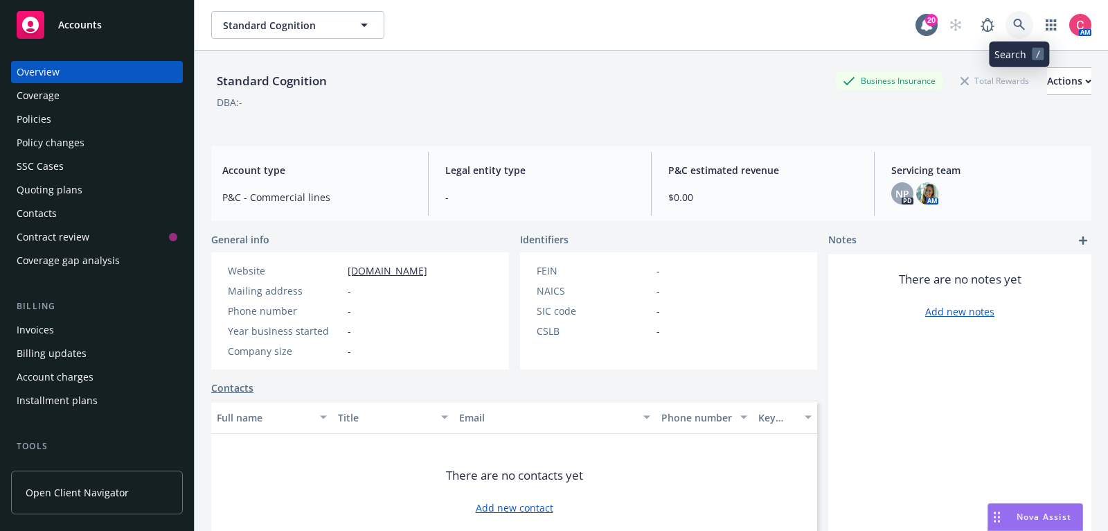
click at [1018, 24] on icon at bounding box center [1019, 25] width 12 height 12
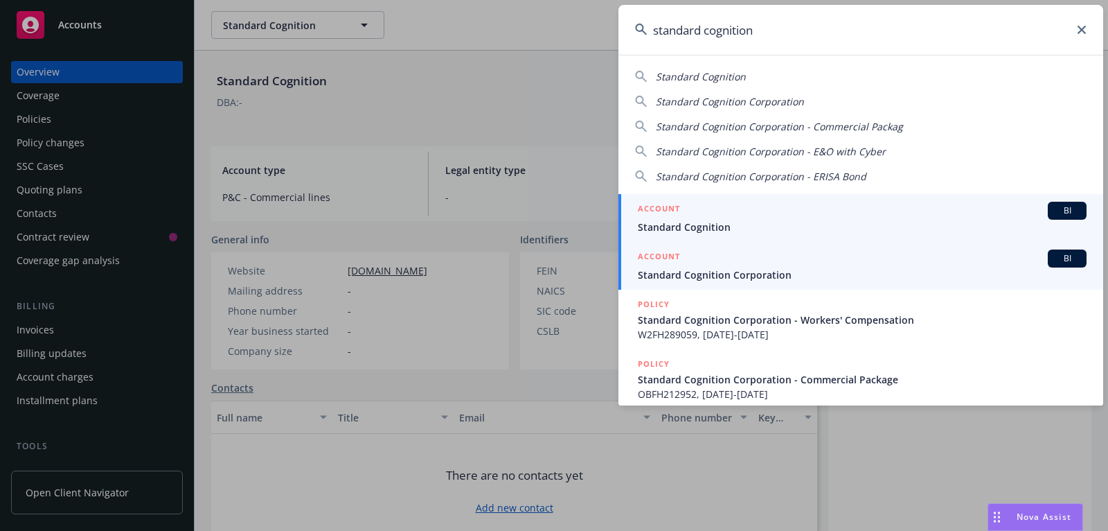
type input "standard cognition"
click at [894, 267] on span "Standard Cognition Corporation" at bounding box center [862, 274] width 449 height 15
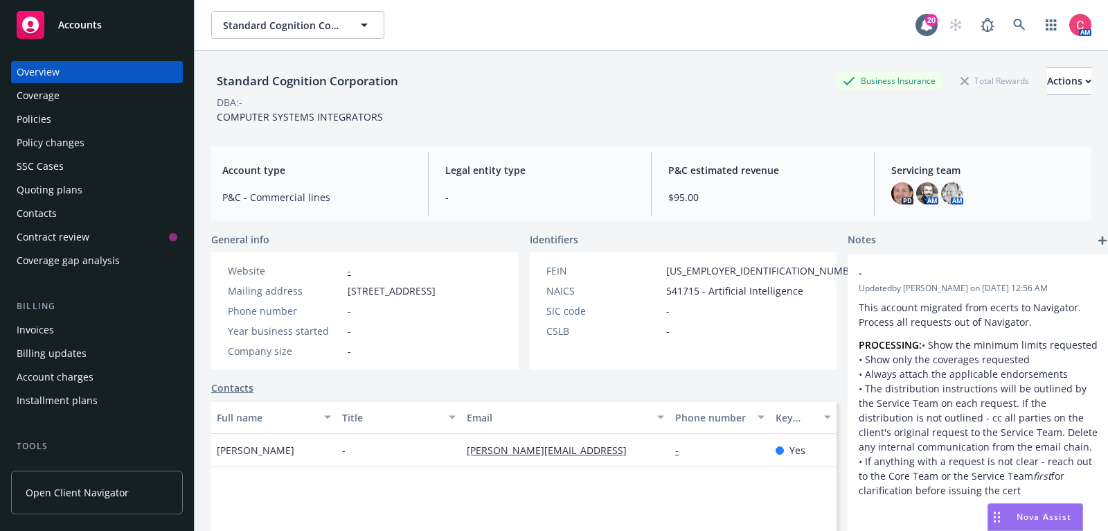
click at [62, 134] on div "Policy changes" at bounding box center [51, 143] width 68 height 22
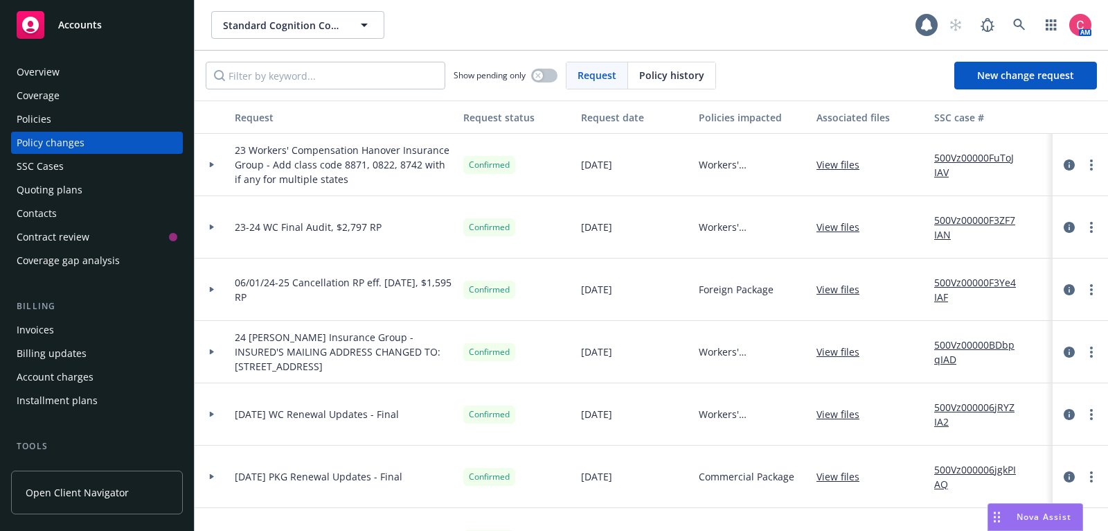
click at [61, 122] on div "Policies" at bounding box center [97, 119] width 161 height 22
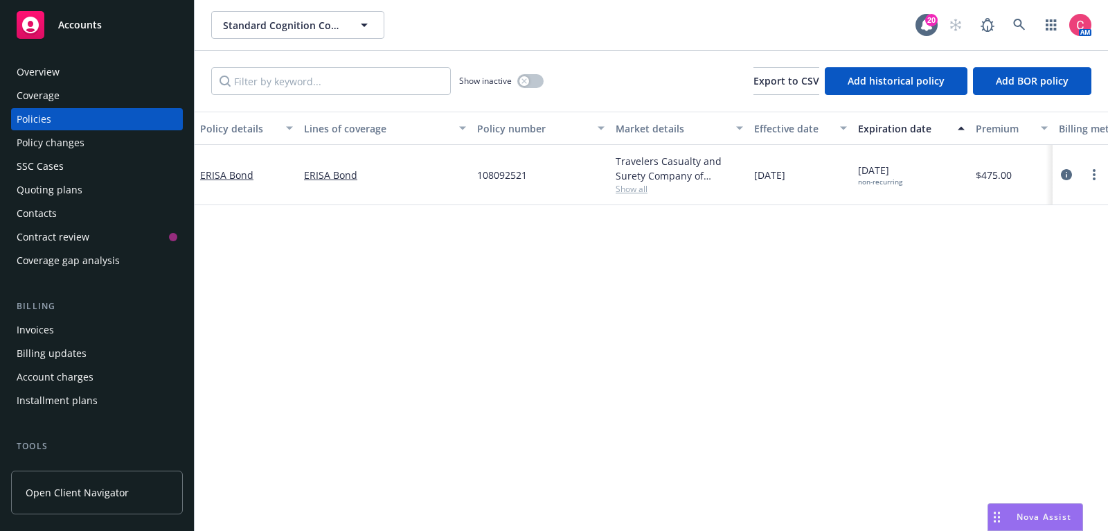
click at [528, 73] on div "Show inactive" at bounding box center [501, 81] width 85 height 28
click at [529, 84] on button "button" at bounding box center [530, 81] width 26 height 14
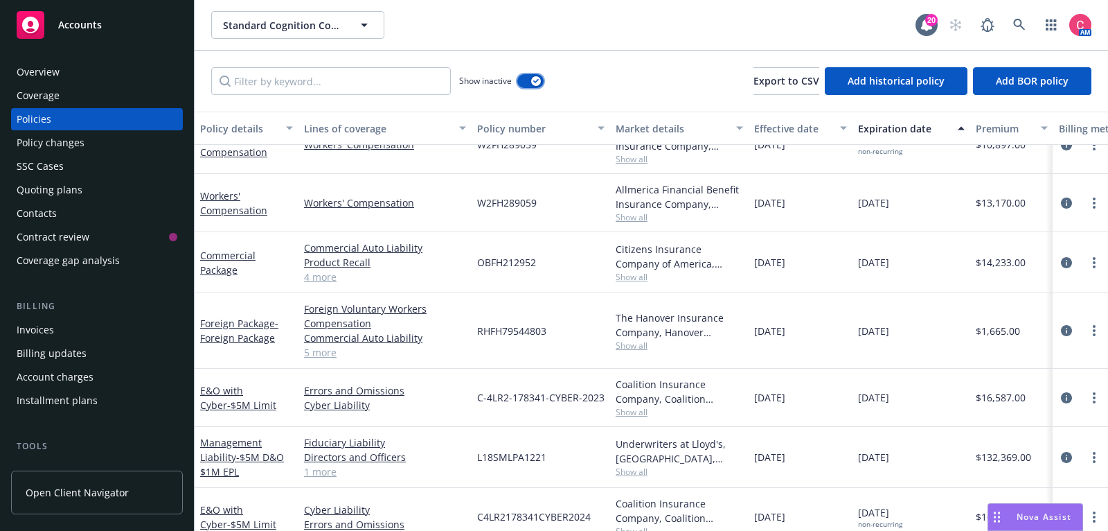
scroll to position [475, 0]
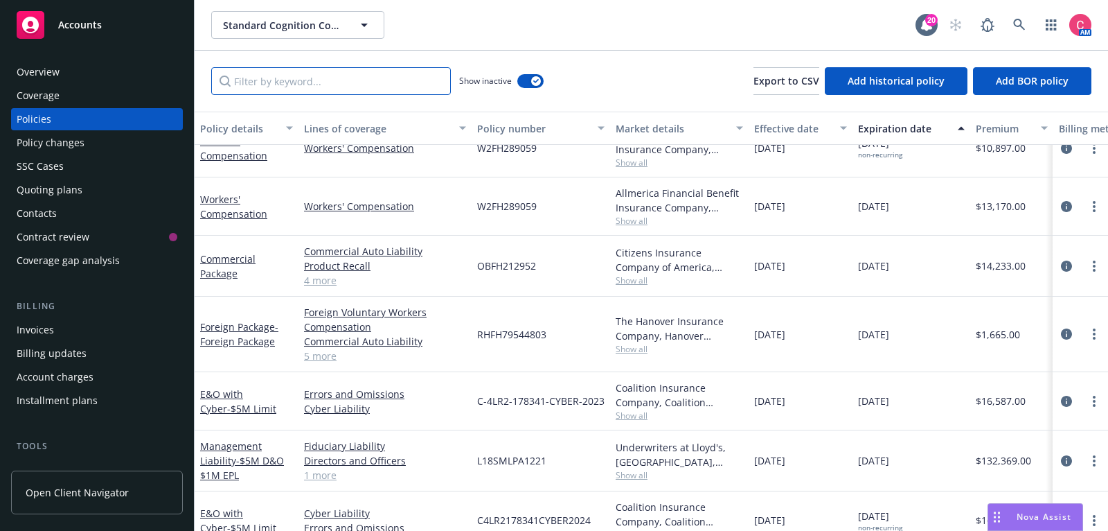
click at [312, 77] on input "Filter by keyword..." at bounding box center [331, 81] width 240 height 28
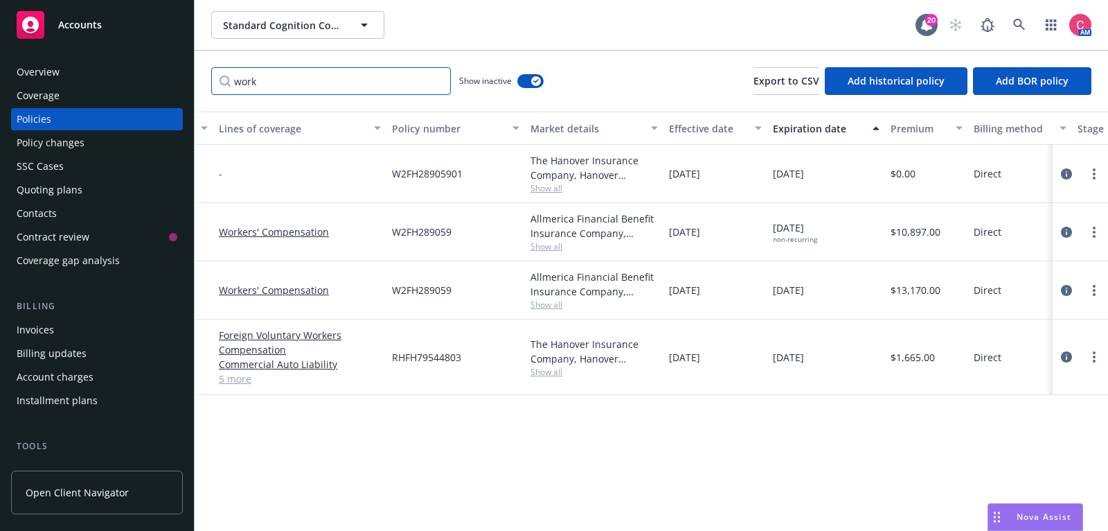
scroll to position [0, 107]
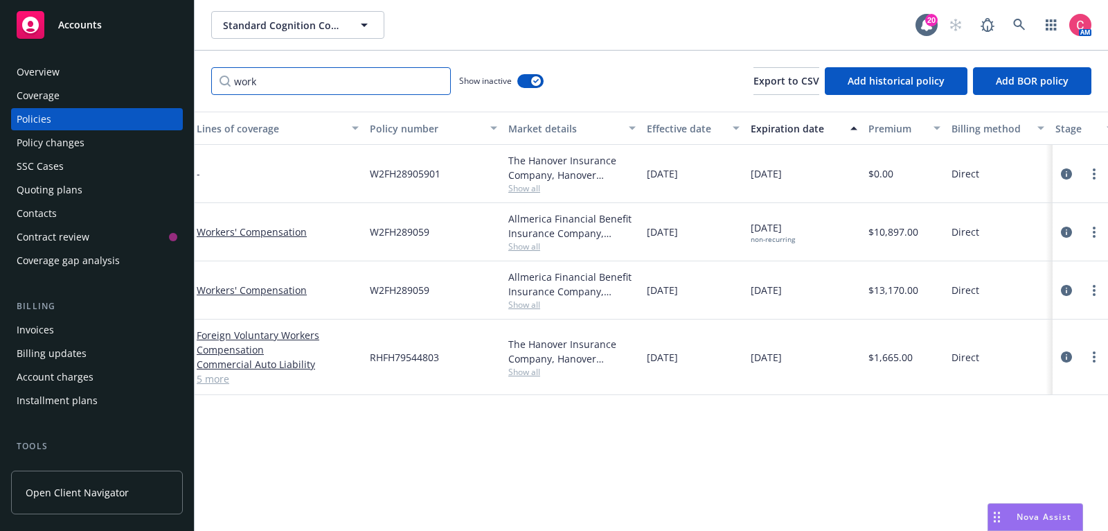
type input "work"
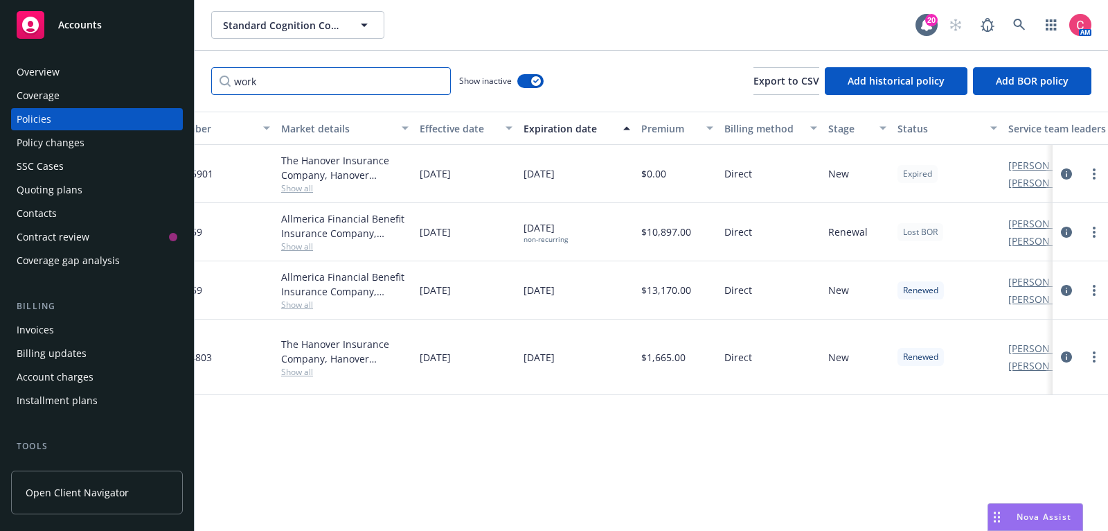
scroll to position [0, 342]
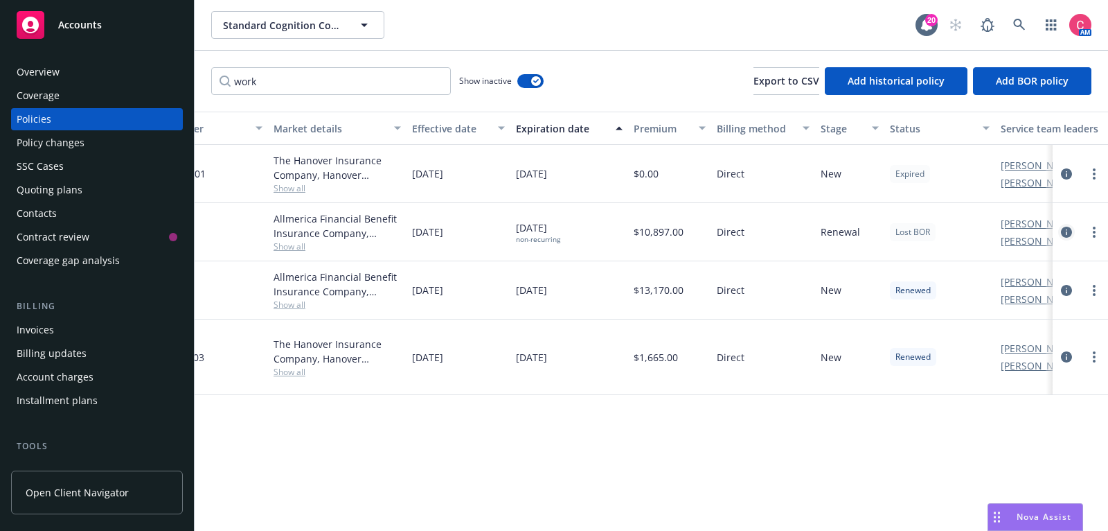
click at [1062, 233] on icon "circleInformation" at bounding box center [1066, 232] width 11 height 11
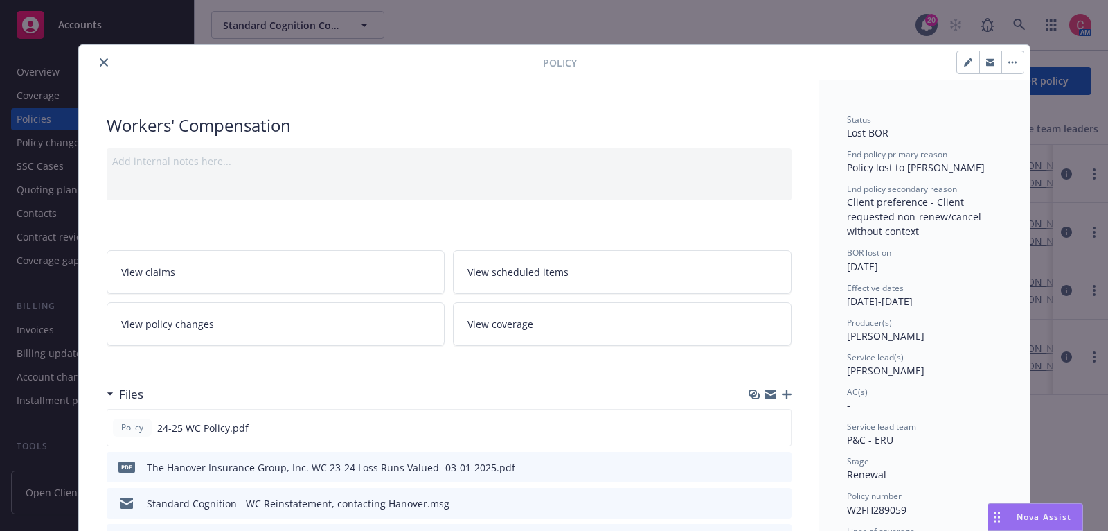
click at [101, 55] on button "close" at bounding box center [104, 62] width 17 height 17
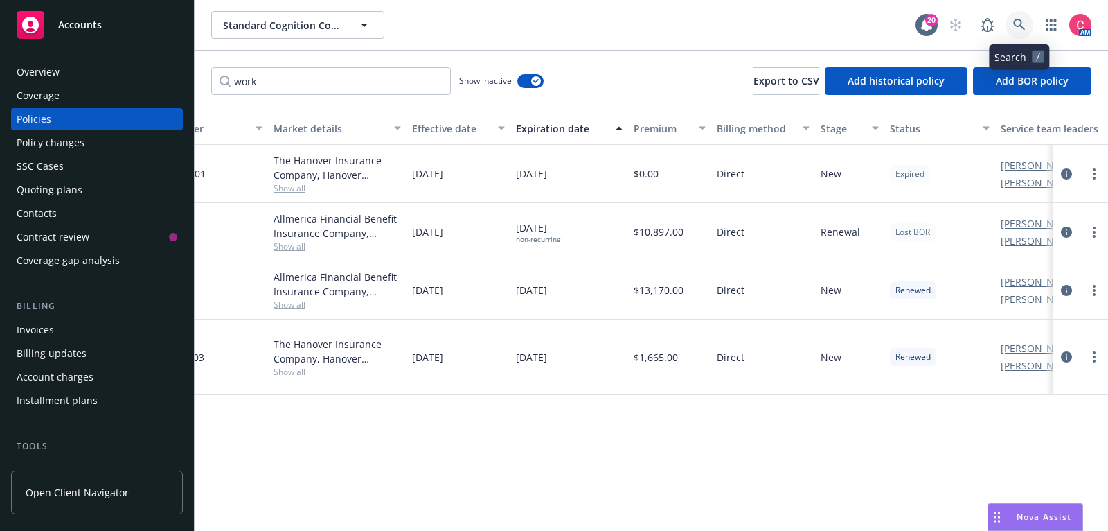
click at [1022, 24] on icon at bounding box center [1019, 25] width 12 height 12
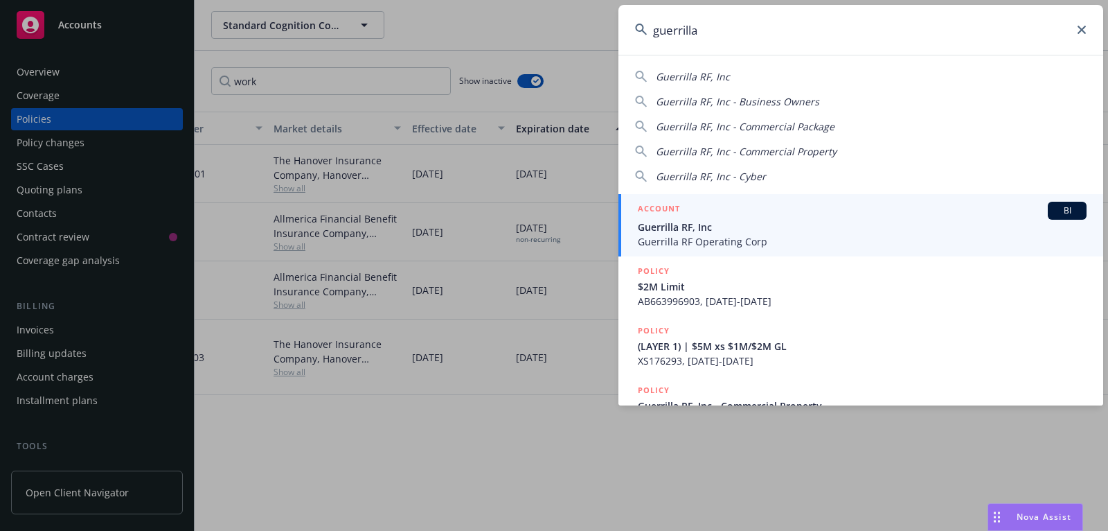
type input "guerrilla"
click at [938, 244] on span "Guerrilla RF Operating Corp" at bounding box center [862, 241] width 449 height 15
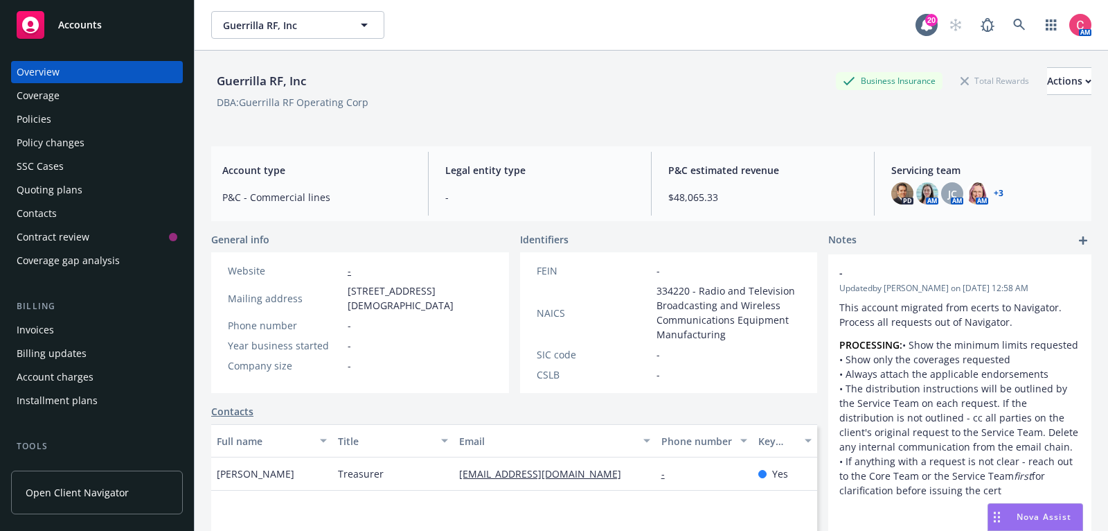
click at [155, 115] on div "Policies" at bounding box center [97, 119] width 161 height 22
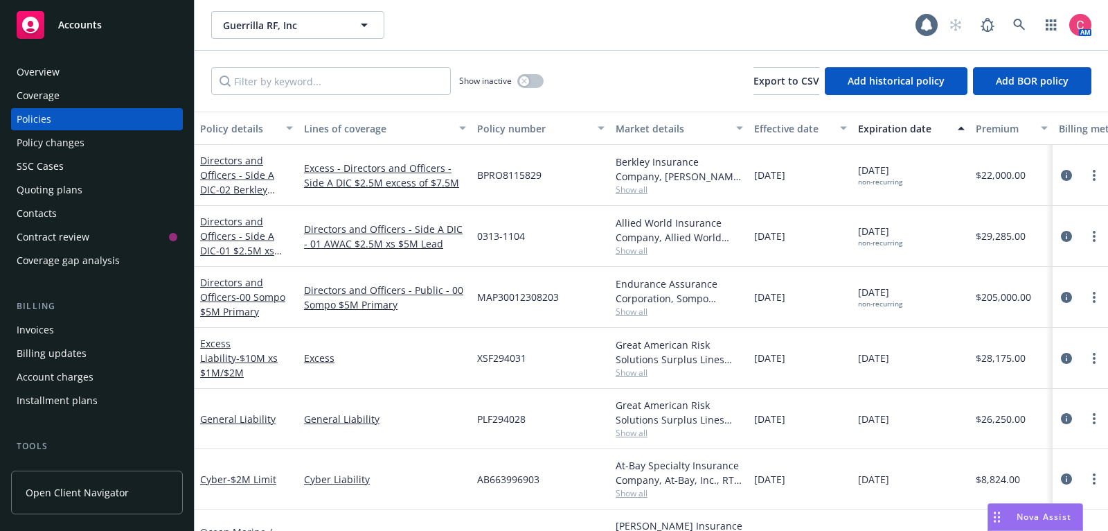
scroll to position [95, 0]
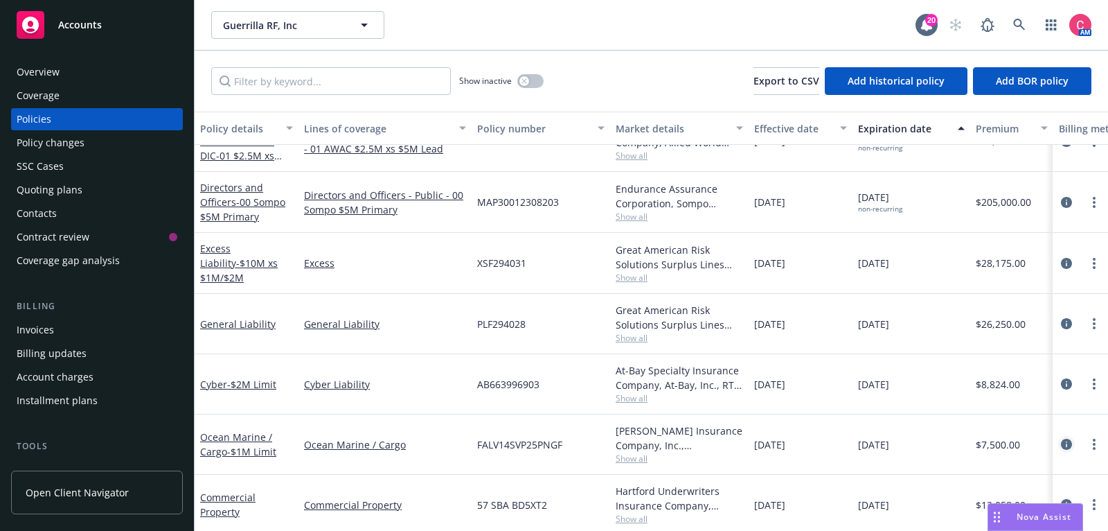
click at [1063, 445] on icon "circleInformation" at bounding box center [1066, 444] width 11 height 11
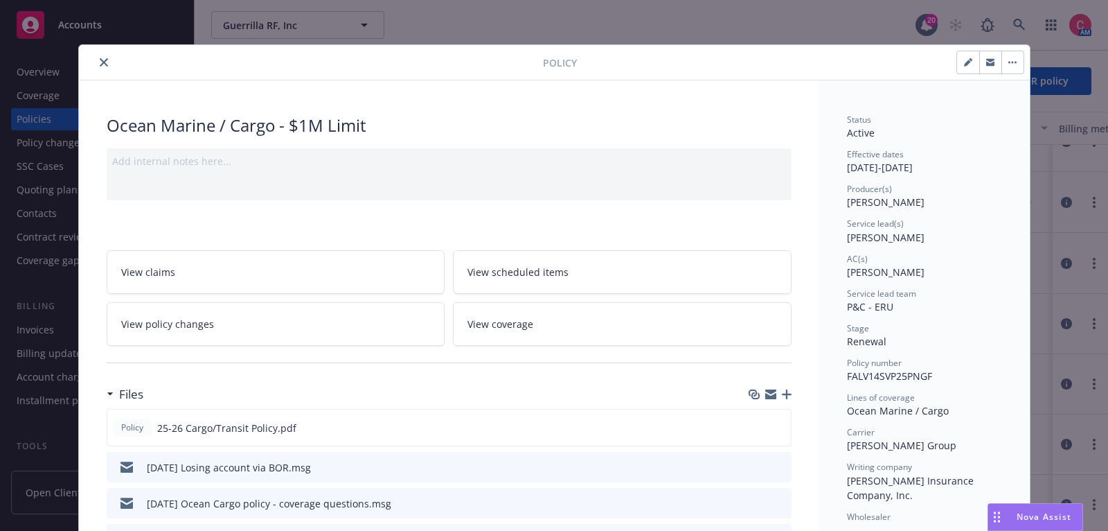
click at [1004, 67] on button "button" at bounding box center [1013, 62] width 22 height 22
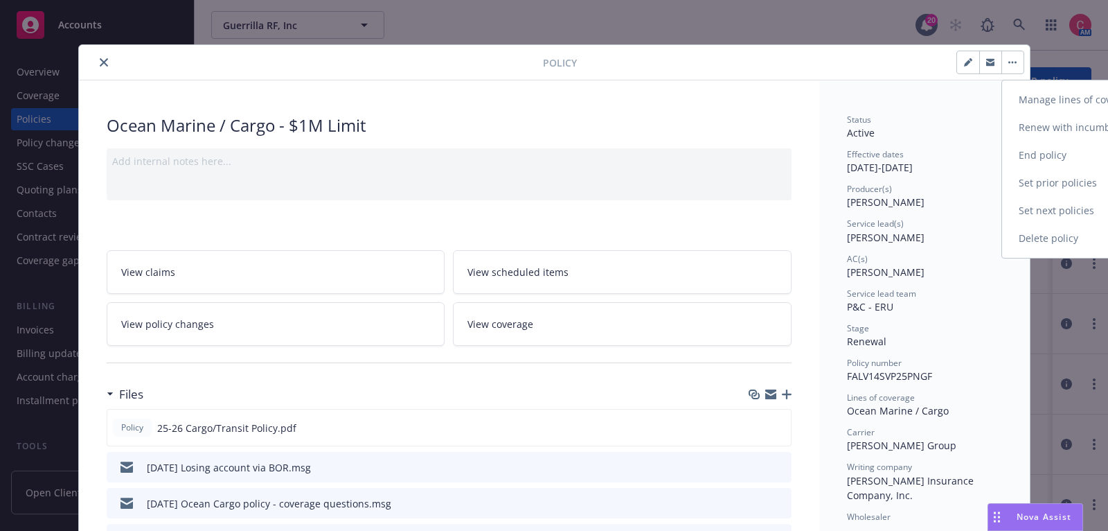
click at [1038, 154] on link "End policy" at bounding box center [1083, 155] width 163 height 28
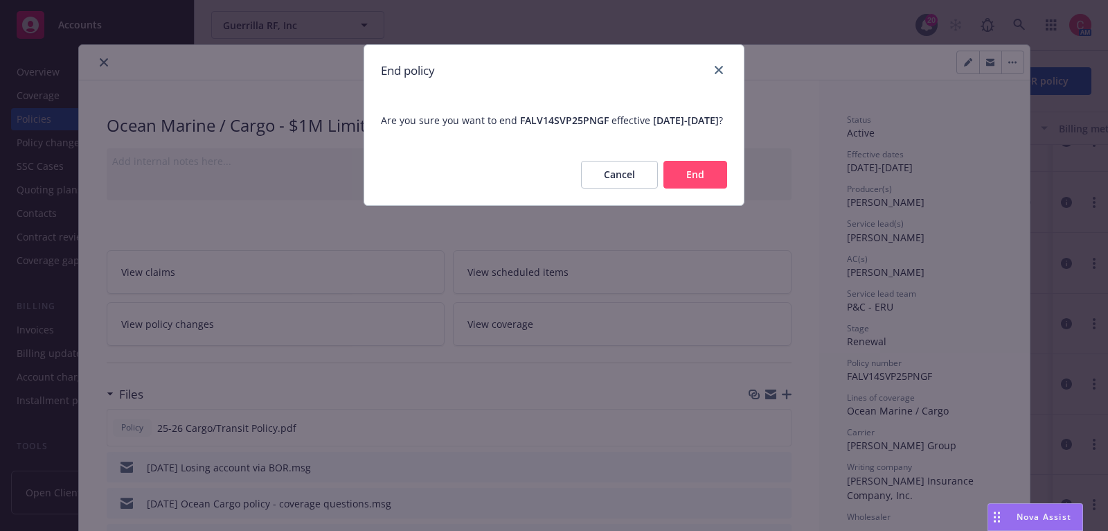
click at [696, 188] on button "End" at bounding box center [696, 175] width 64 height 28
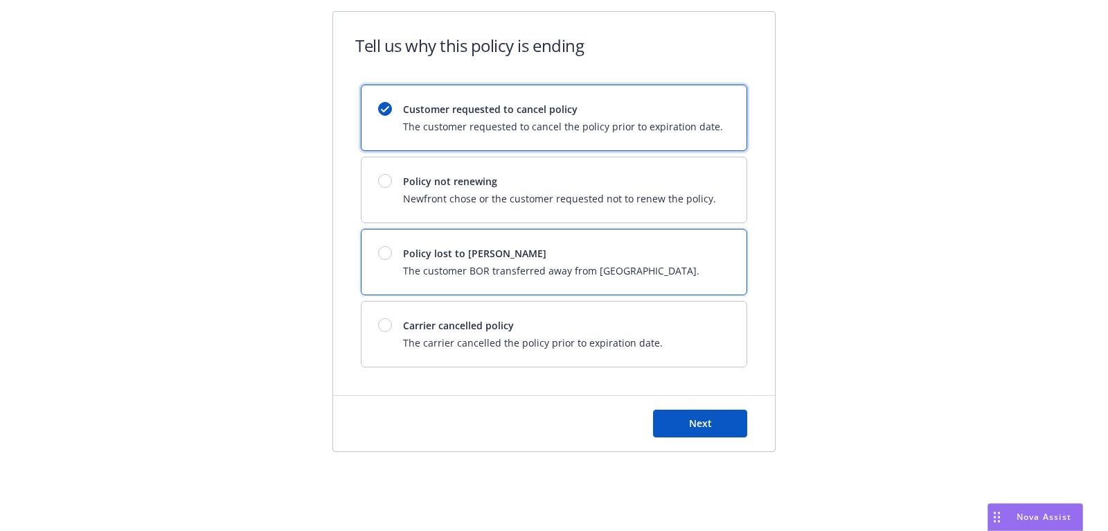
click at [609, 268] on span "The customer BOR transferred away from [GEOGRAPHIC_DATA]." at bounding box center [551, 270] width 296 height 15
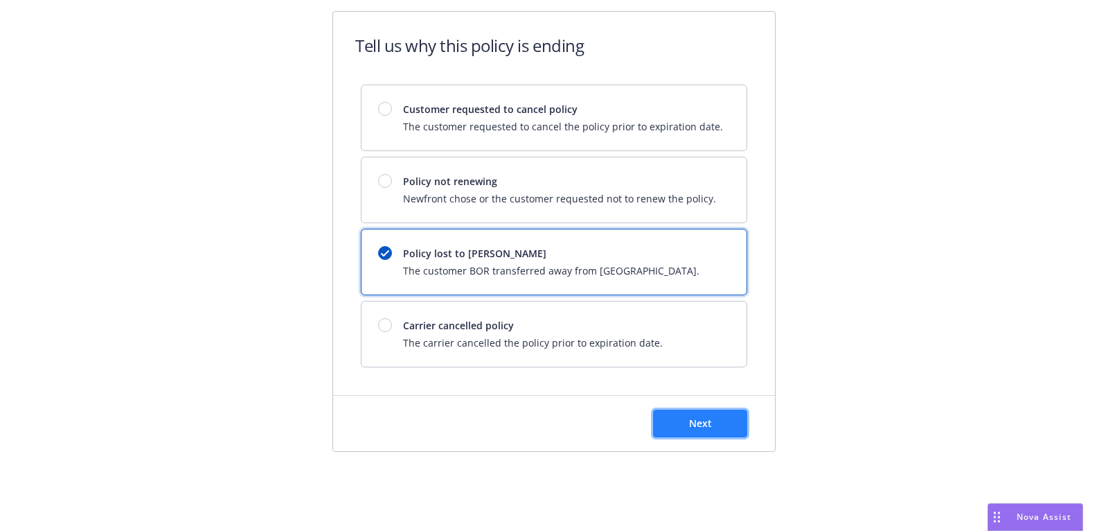
click at [657, 424] on button "Next" at bounding box center [700, 423] width 94 height 28
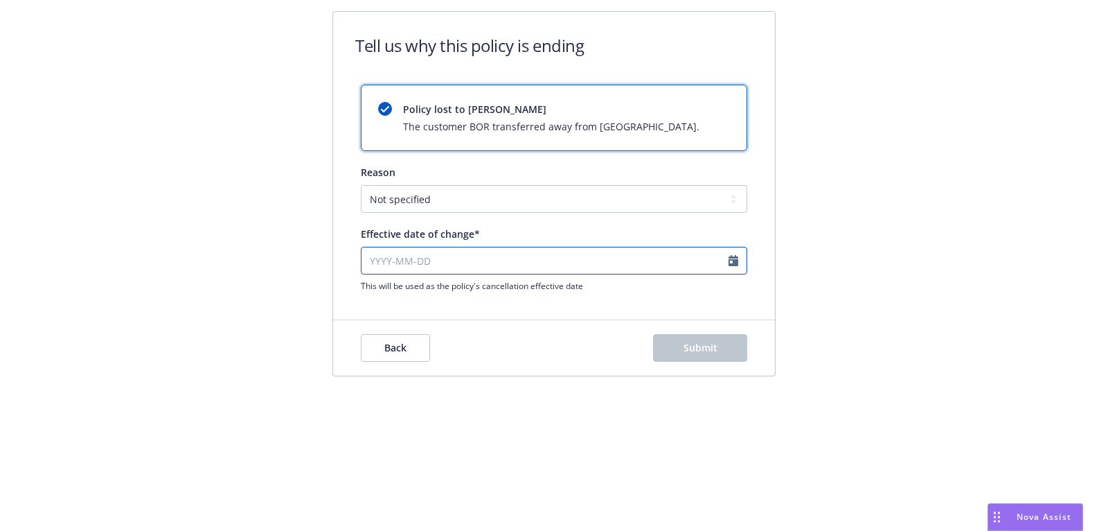
click at [569, 260] on input "Effective date of change*" at bounding box center [554, 261] width 387 height 28
select select "August"
select select "2025"
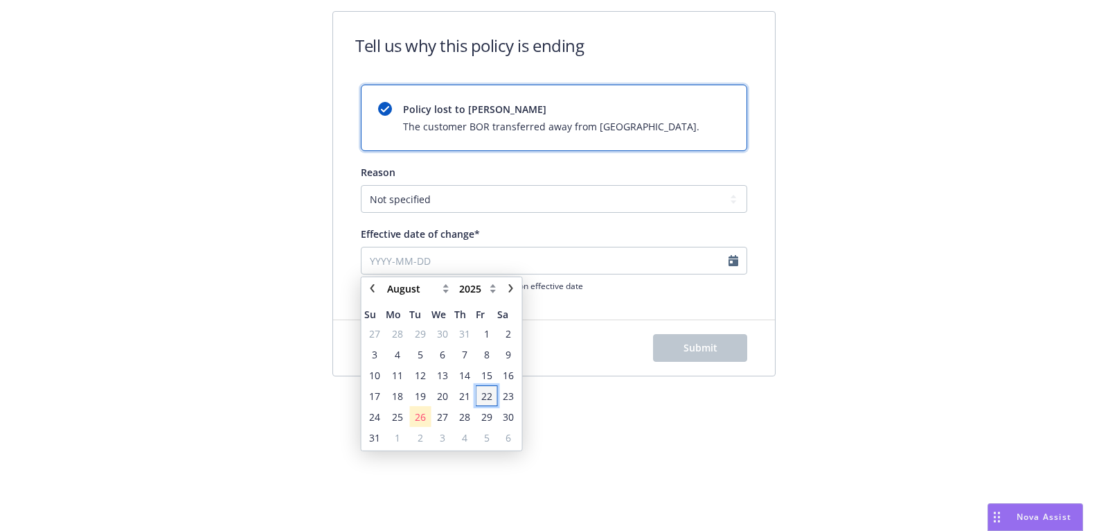
click at [489, 395] on span "22" at bounding box center [486, 395] width 11 height 15
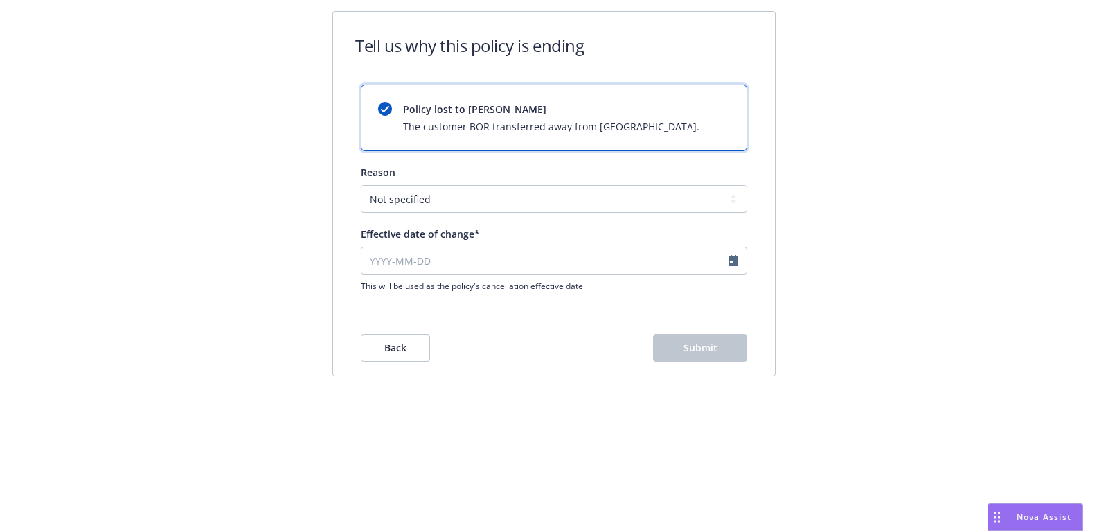
type input "[DATE]"
click at [674, 344] on button "Submit" at bounding box center [700, 348] width 94 height 28
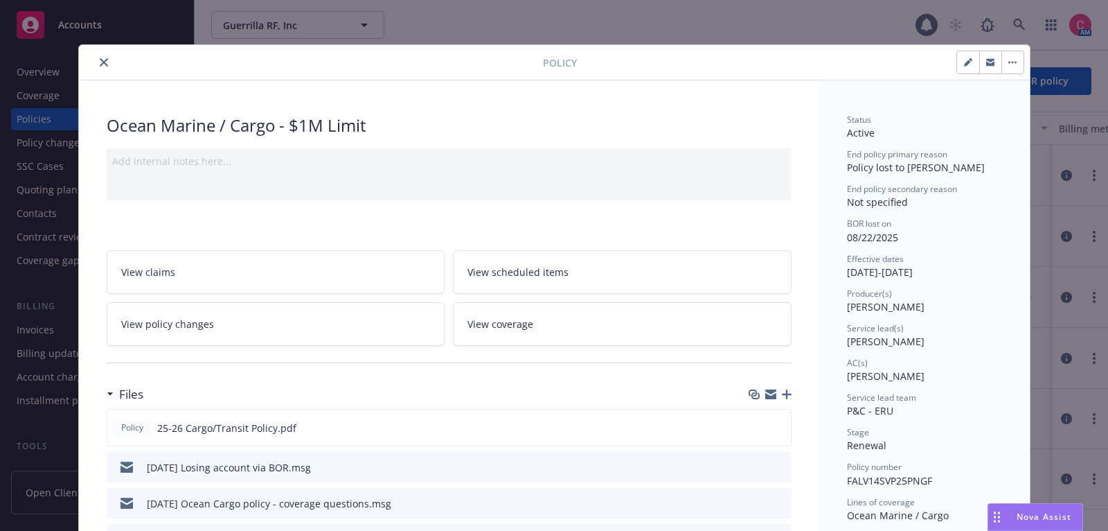
scroll to position [41, 0]
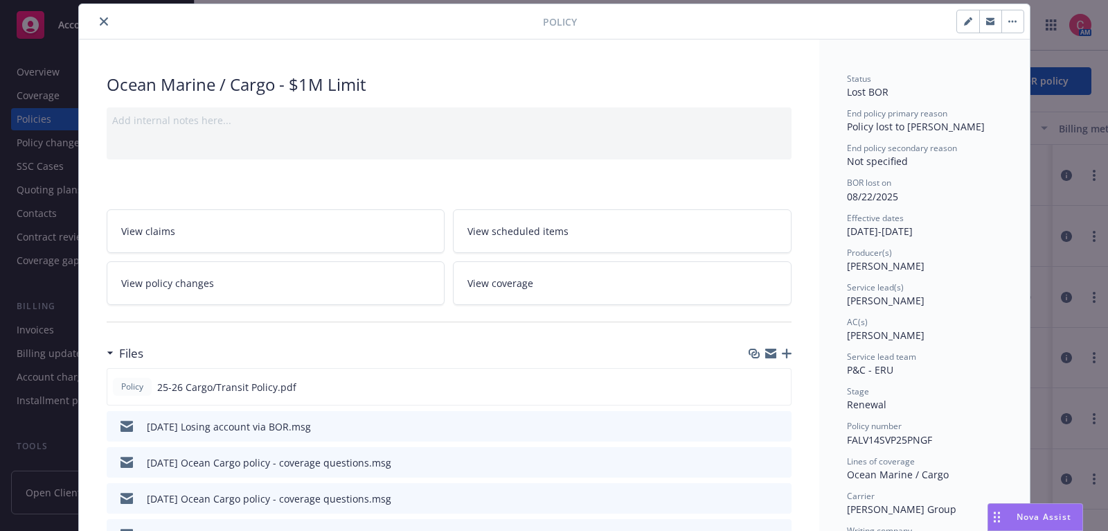
click at [788, 351] on icon "button" at bounding box center [787, 353] width 10 height 10
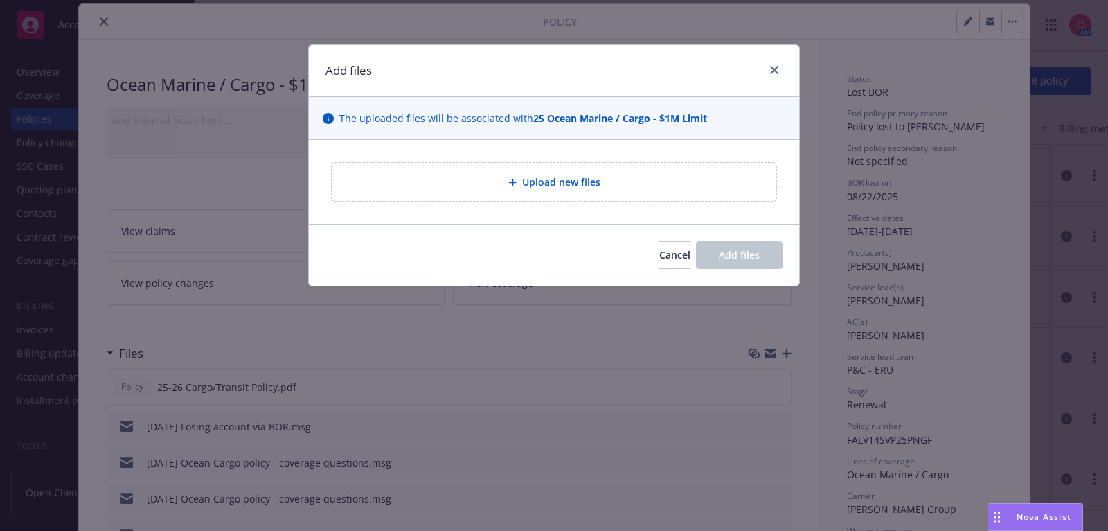
click at [596, 195] on div "Upload new files" at bounding box center [554, 182] width 445 height 38
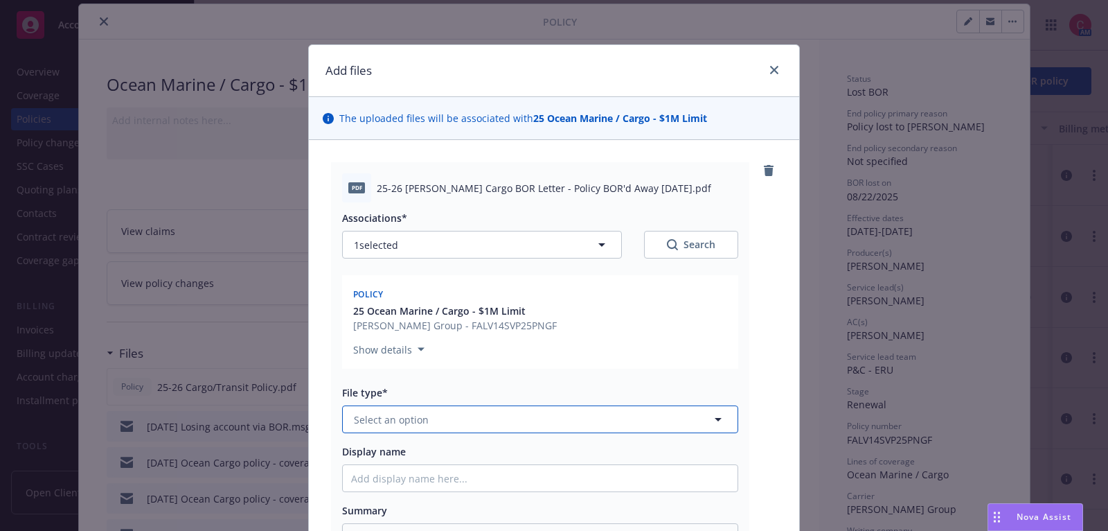
click at [713, 415] on icon "button" at bounding box center [718, 419] width 17 height 17
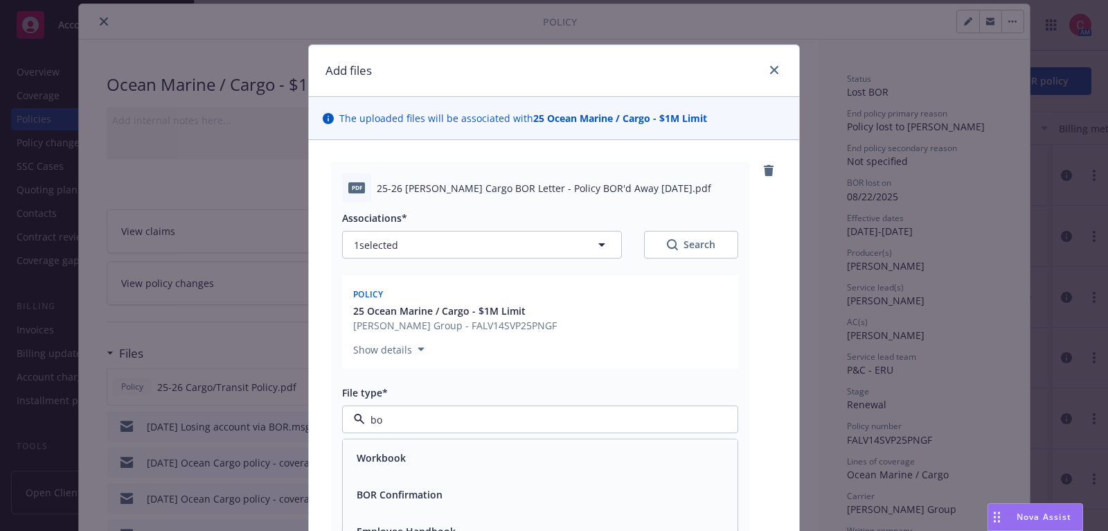
type input "bor"
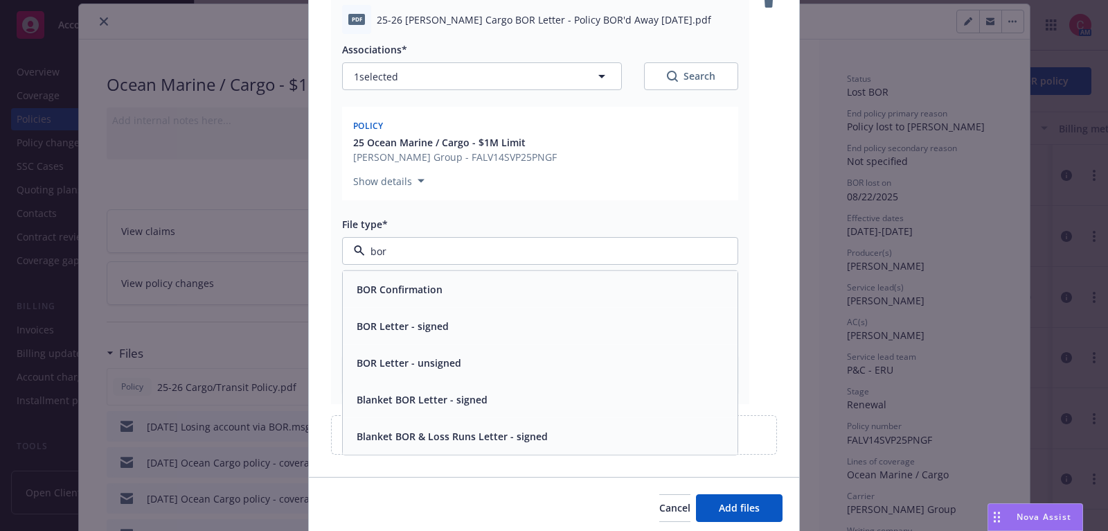
scroll to position [168, 0]
click at [601, 322] on div "BOR Letter - signed" at bounding box center [540, 327] width 378 height 20
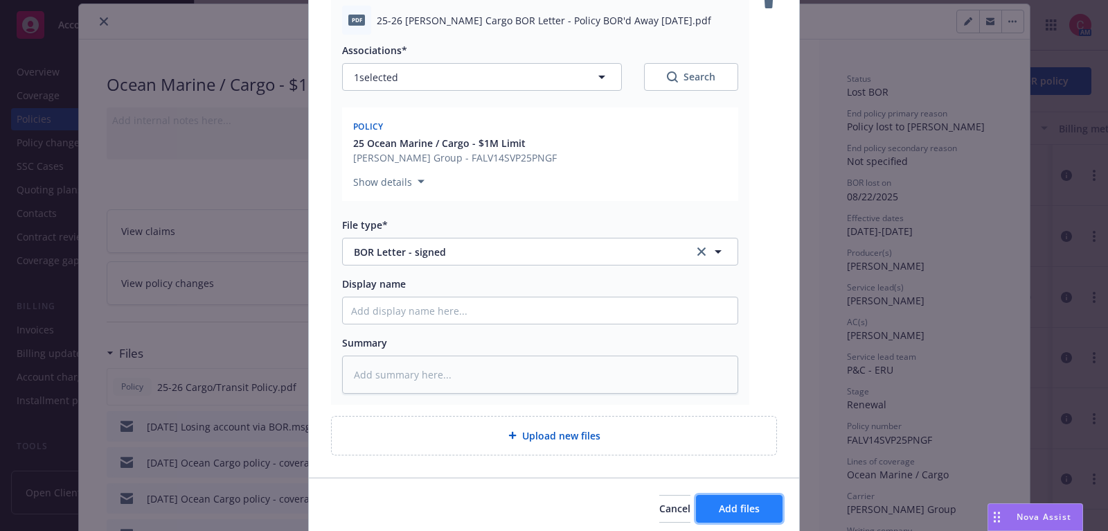
click at [739, 517] on button "Add files" at bounding box center [739, 509] width 87 height 28
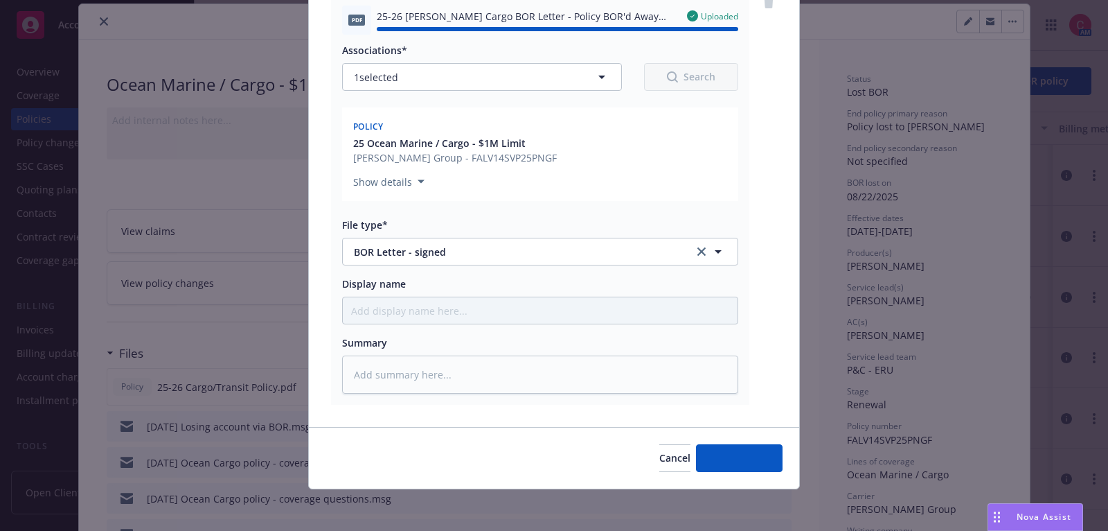
type textarea "x"
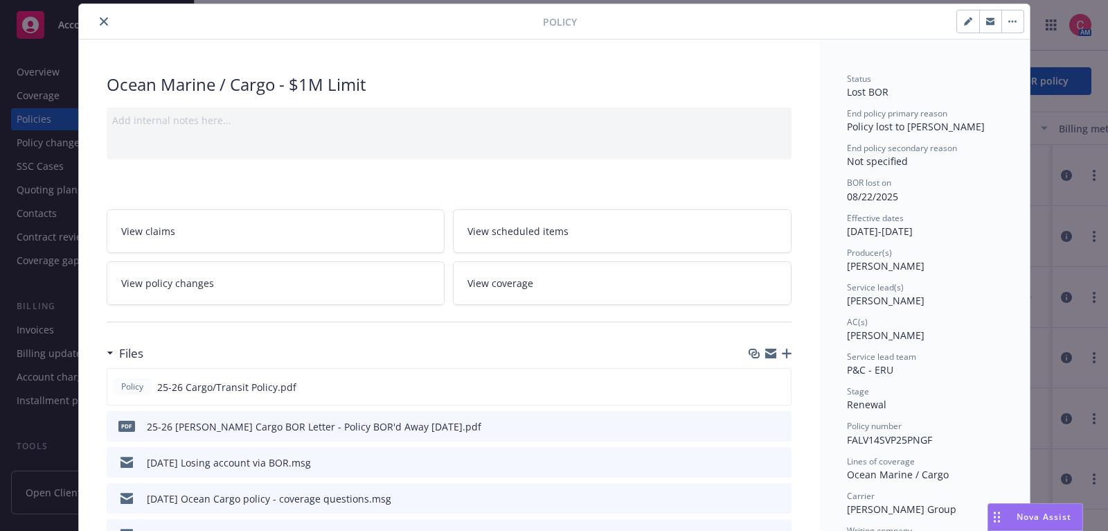
scroll to position [0, 0]
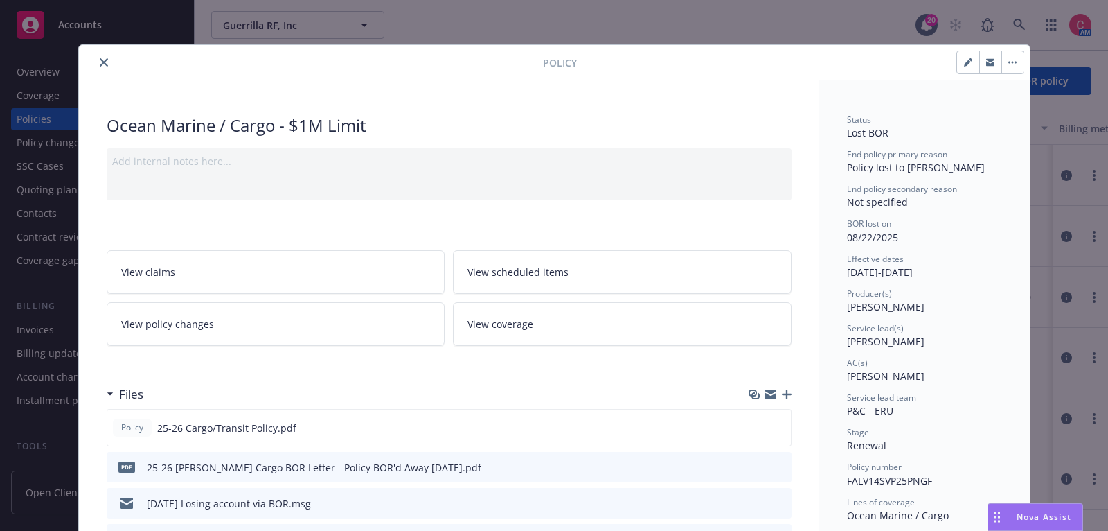
click at [101, 62] on icon "close" at bounding box center [104, 62] width 8 height 8
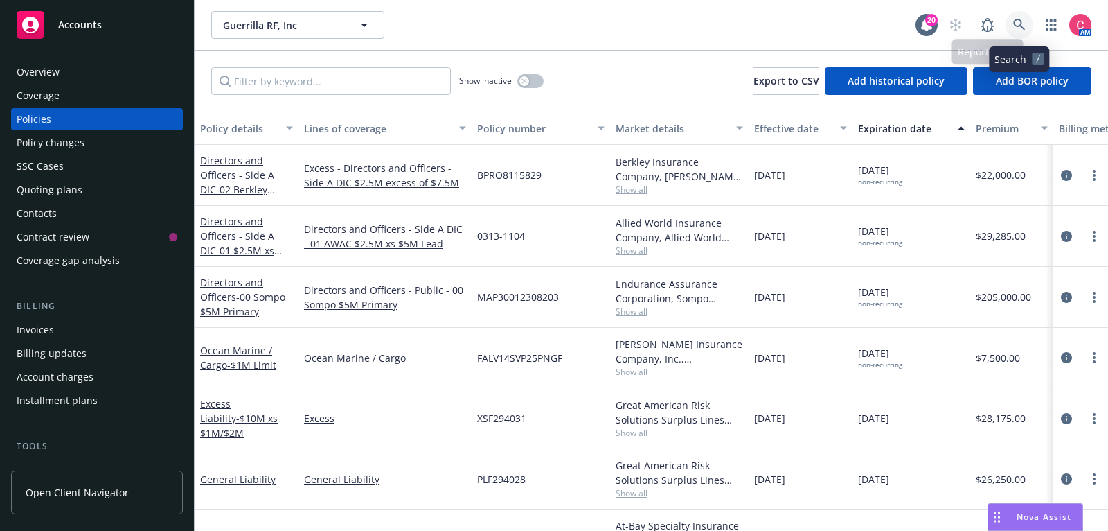
click at [1020, 22] on icon at bounding box center [1019, 25] width 12 height 12
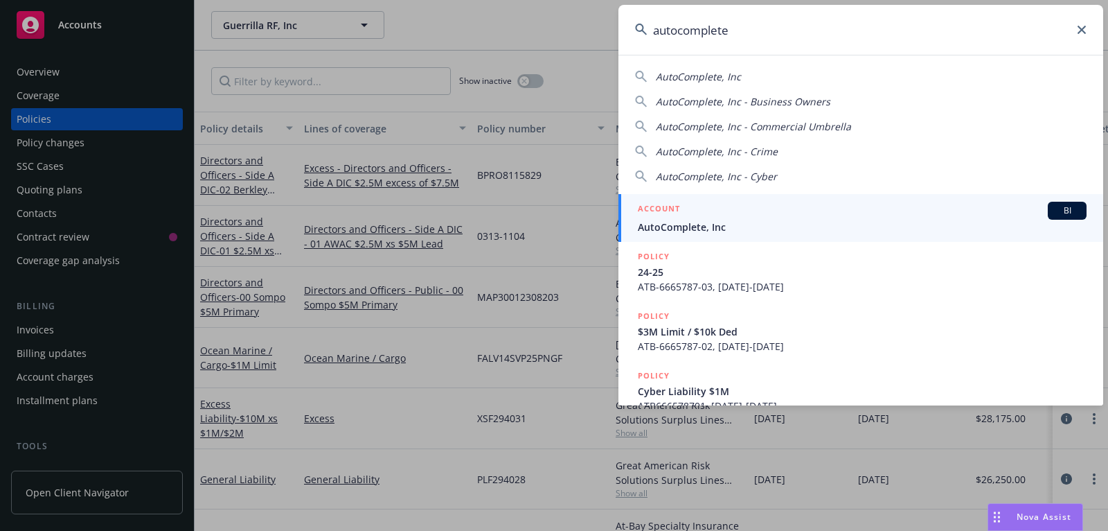
type input "autocomplete"
click at [886, 210] on div "ACCOUNT BI" at bounding box center [862, 211] width 449 height 18
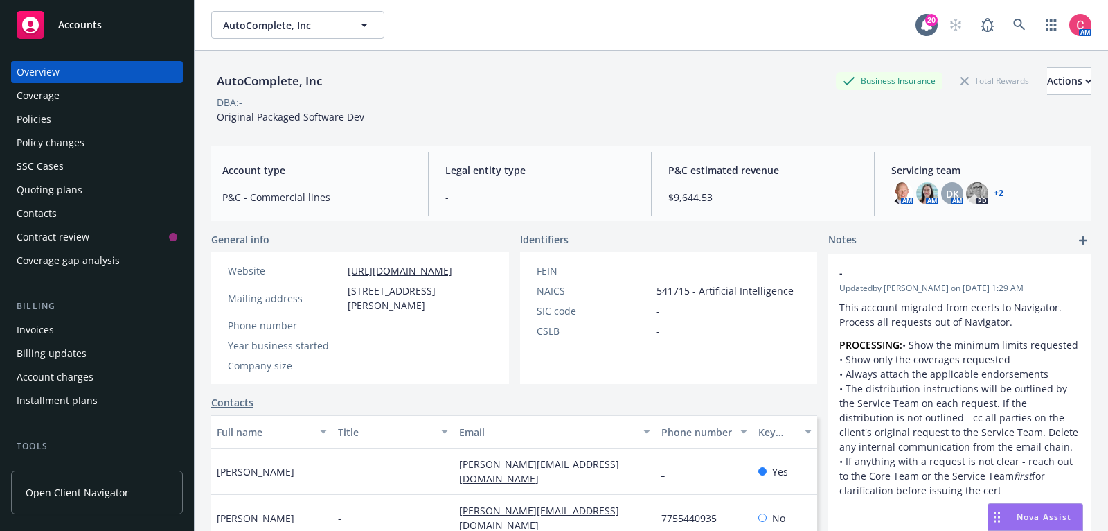
click at [61, 107] on div "Overview Coverage Policies Policy changes SSC Cases Quoting plans Contacts Cont…" at bounding box center [97, 166] width 172 height 211
click at [66, 121] on div "Policies" at bounding box center [97, 119] width 161 height 22
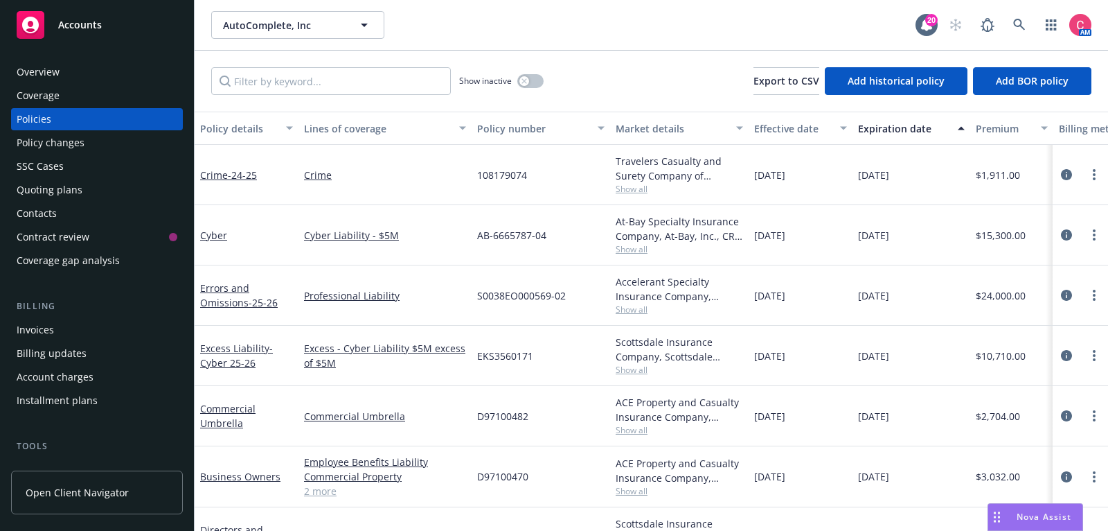
click at [59, 192] on div "Quoting plans" at bounding box center [50, 190] width 66 height 22
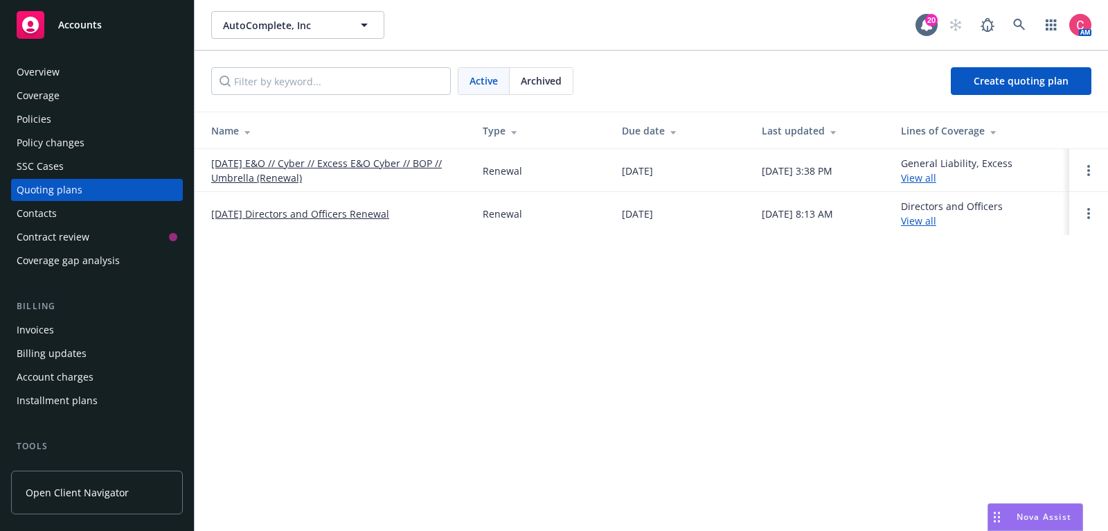
click at [57, 107] on div "Overview Coverage Policies Policy changes SSC Cases Quoting plans Contacts Cont…" at bounding box center [97, 166] width 172 height 211
click at [60, 118] on div "Policies" at bounding box center [97, 119] width 161 height 22
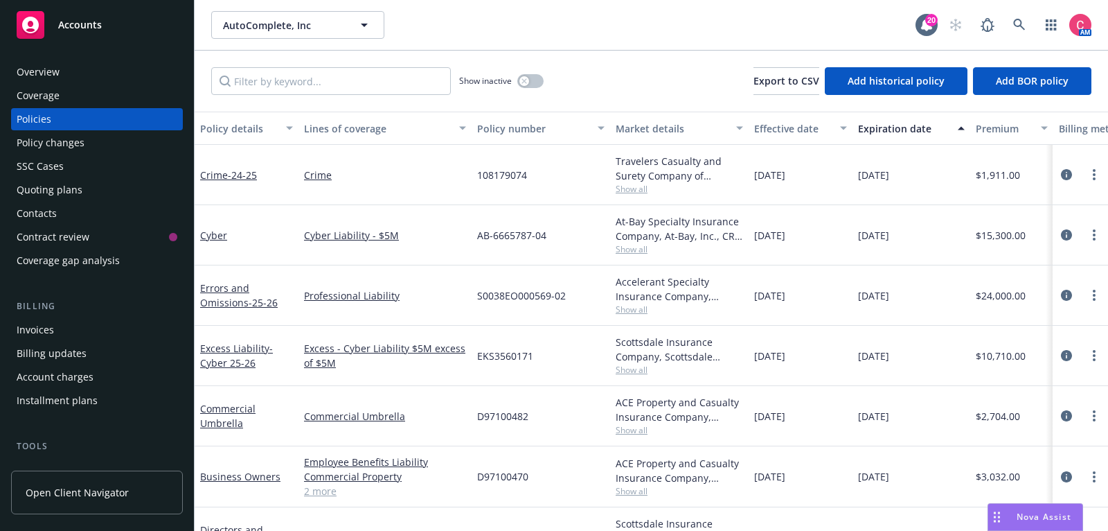
click at [498, 177] on span "108179074" at bounding box center [502, 175] width 50 height 15
copy span "108179074"
